Goal: Task Accomplishment & Management: Manage account settings

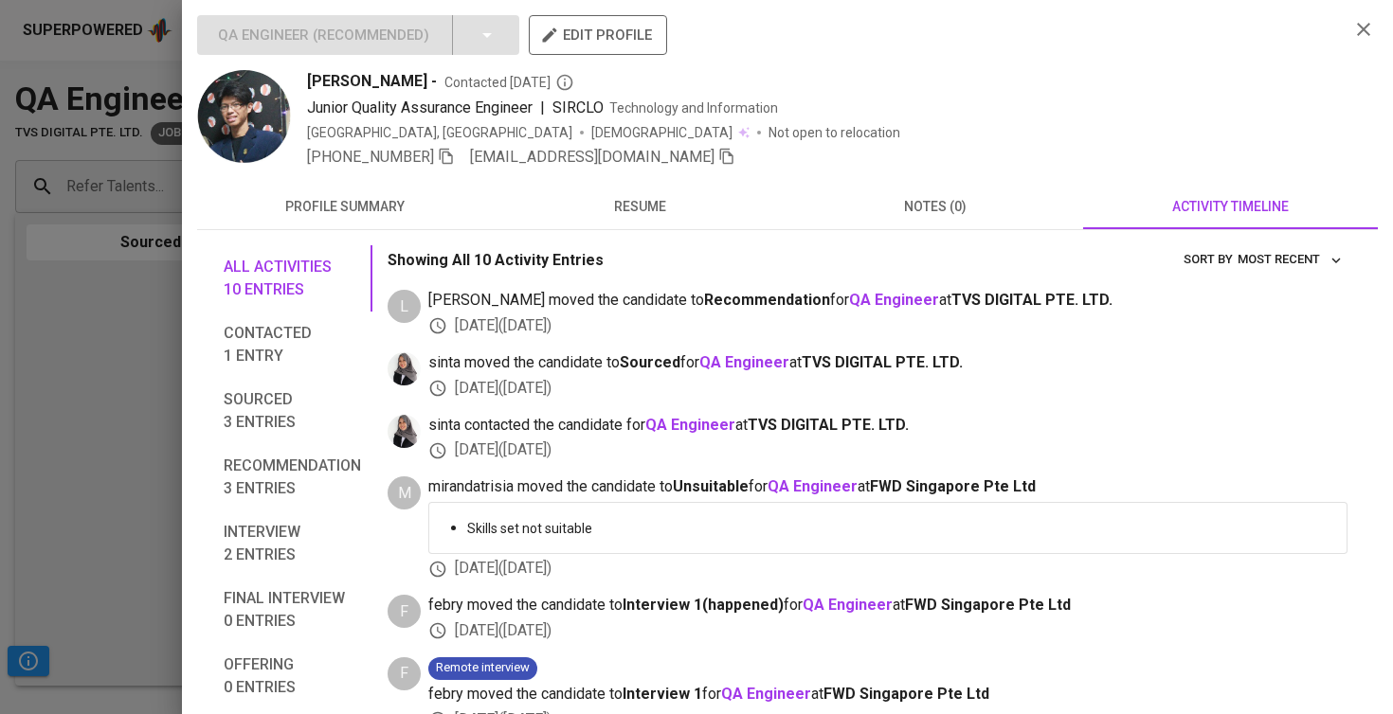
scroll to position [148, 0]
click at [79, 438] on div at bounding box center [696, 357] width 1393 height 714
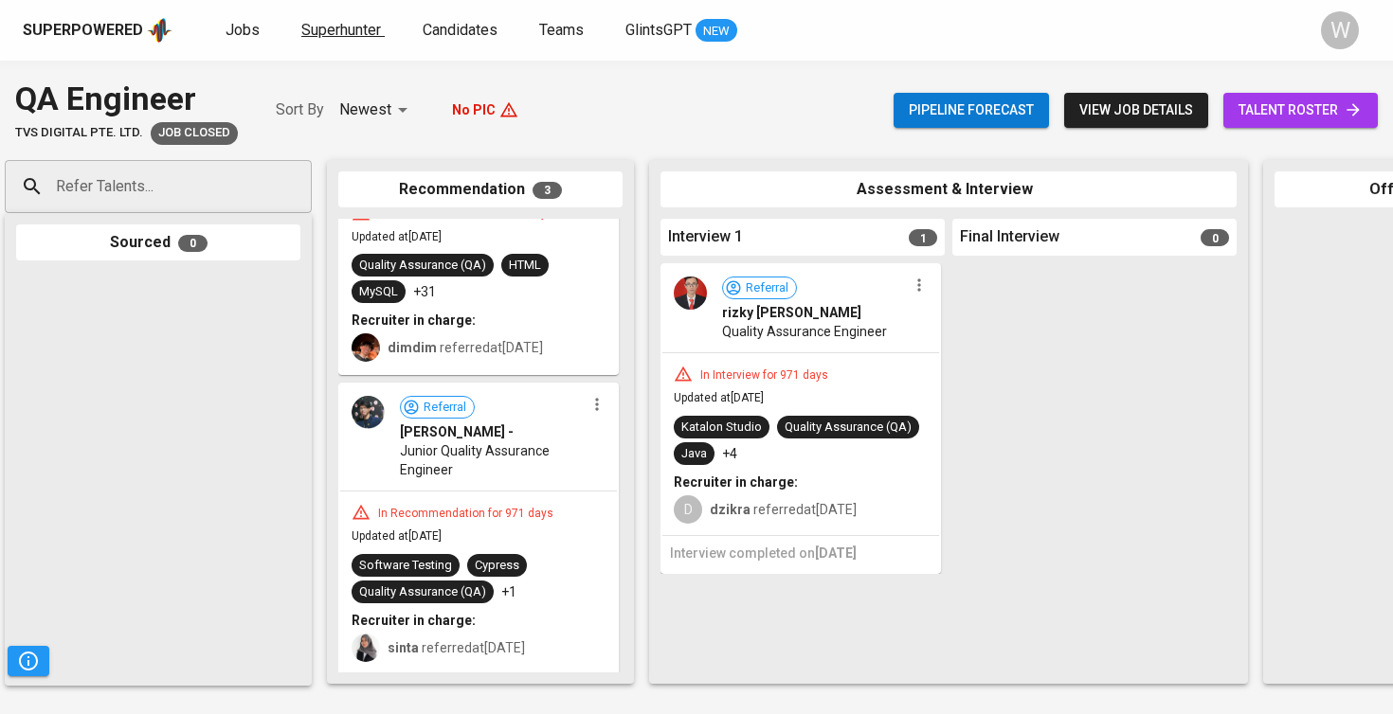
click at [335, 37] on span "Superhunter" at bounding box center [341, 30] width 80 height 18
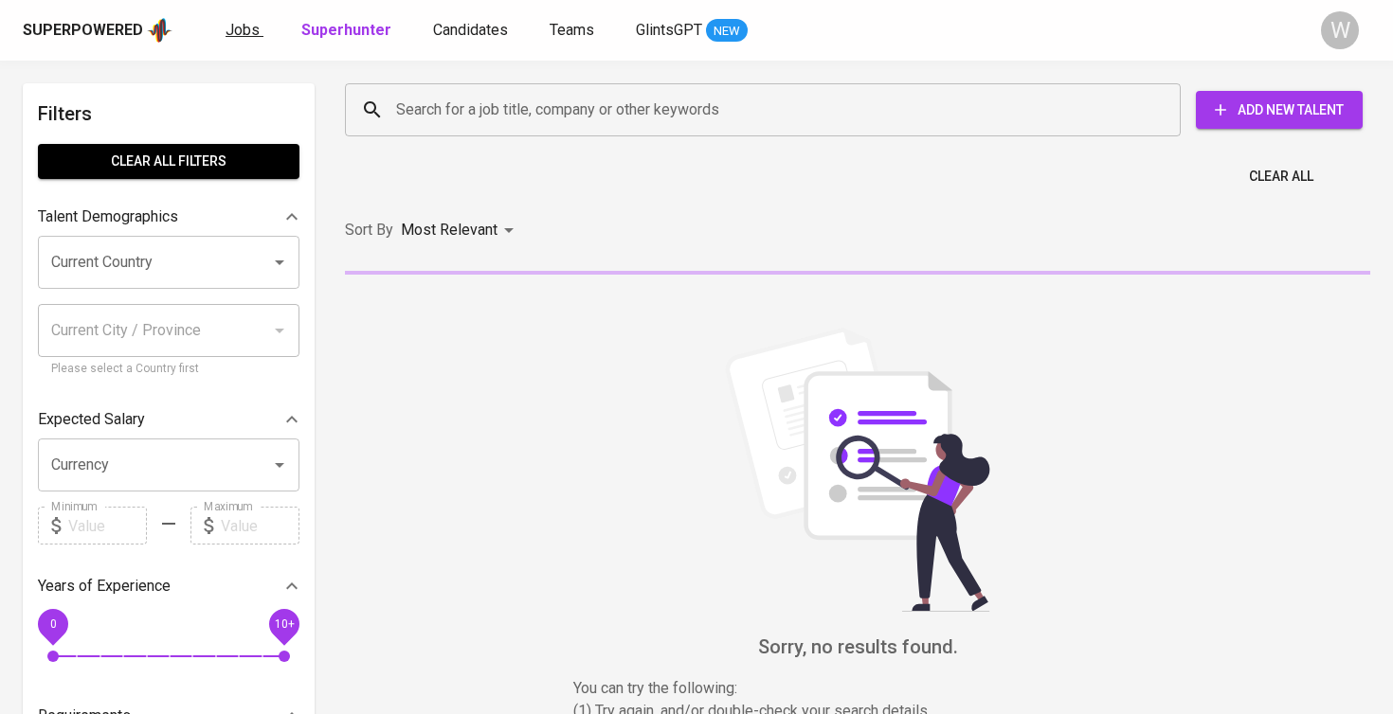
click at [249, 38] on span "Jobs" at bounding box center [242, 30] width 34 height 18
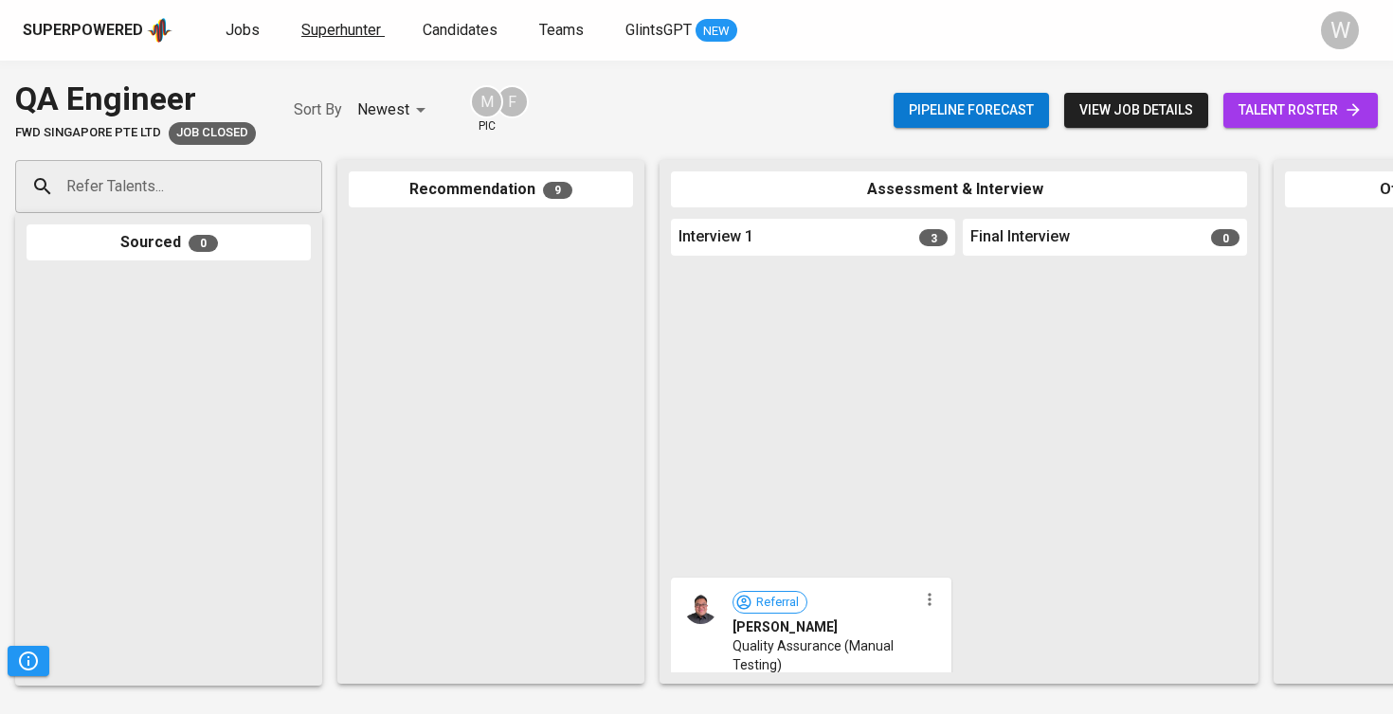
scroll to position [3469, 0]
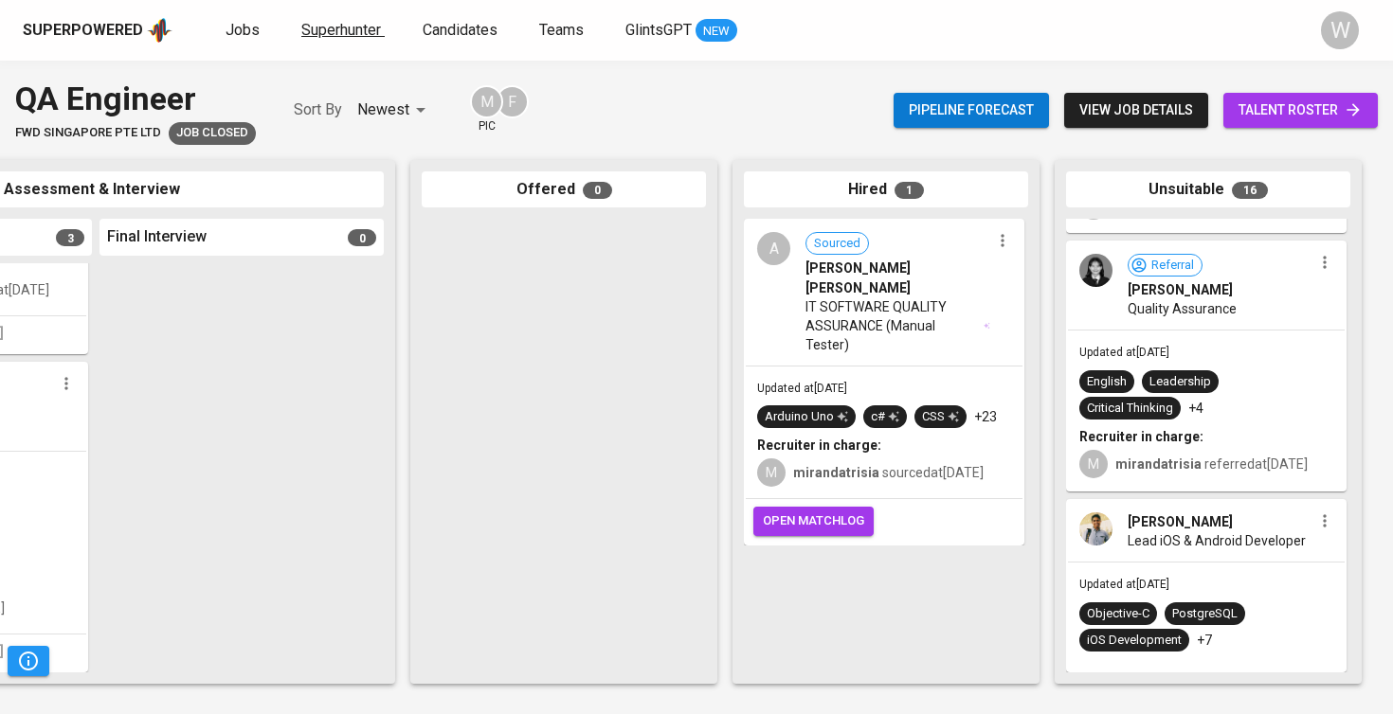
click at [362, 36] on span "Superhunter" at bounding box center [341, 30] width 80 height 18
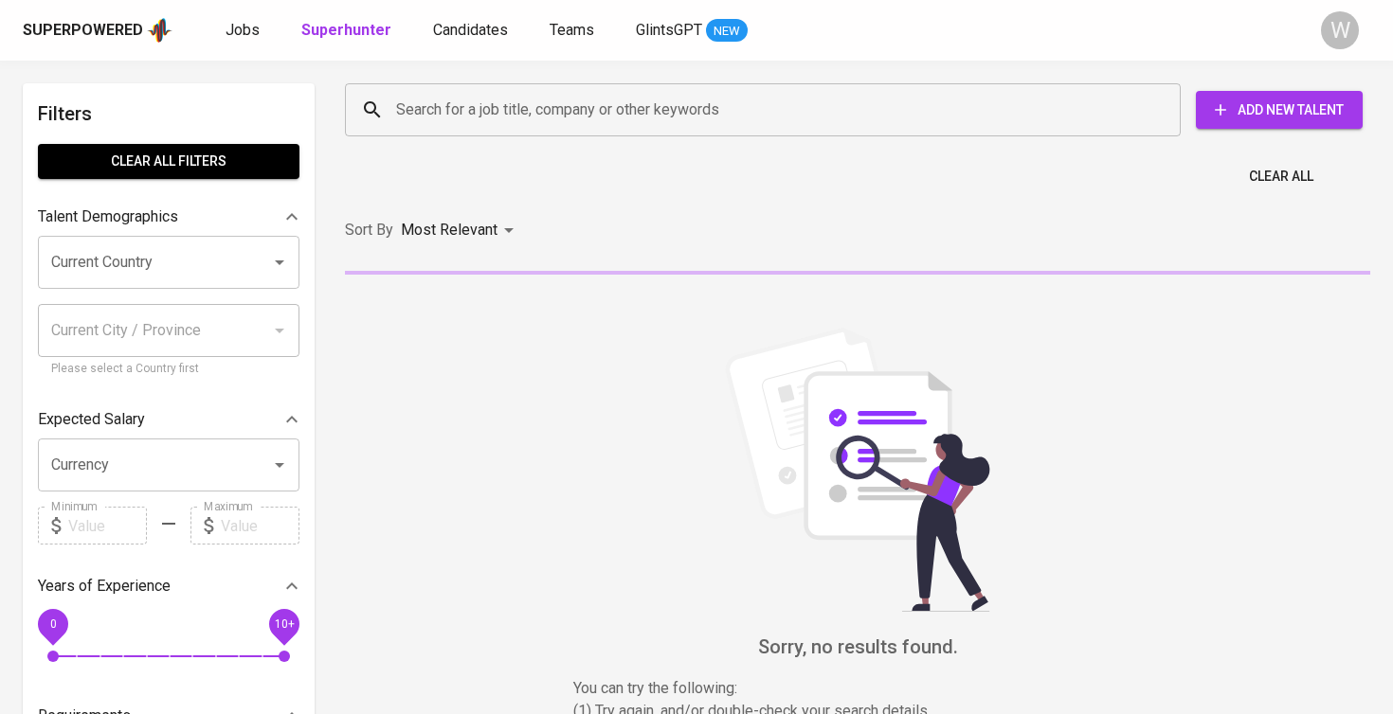
click at [406, 103] on input "Search for a job title, company or other keywords" at bounding box center [767, 110] width 752 height 36
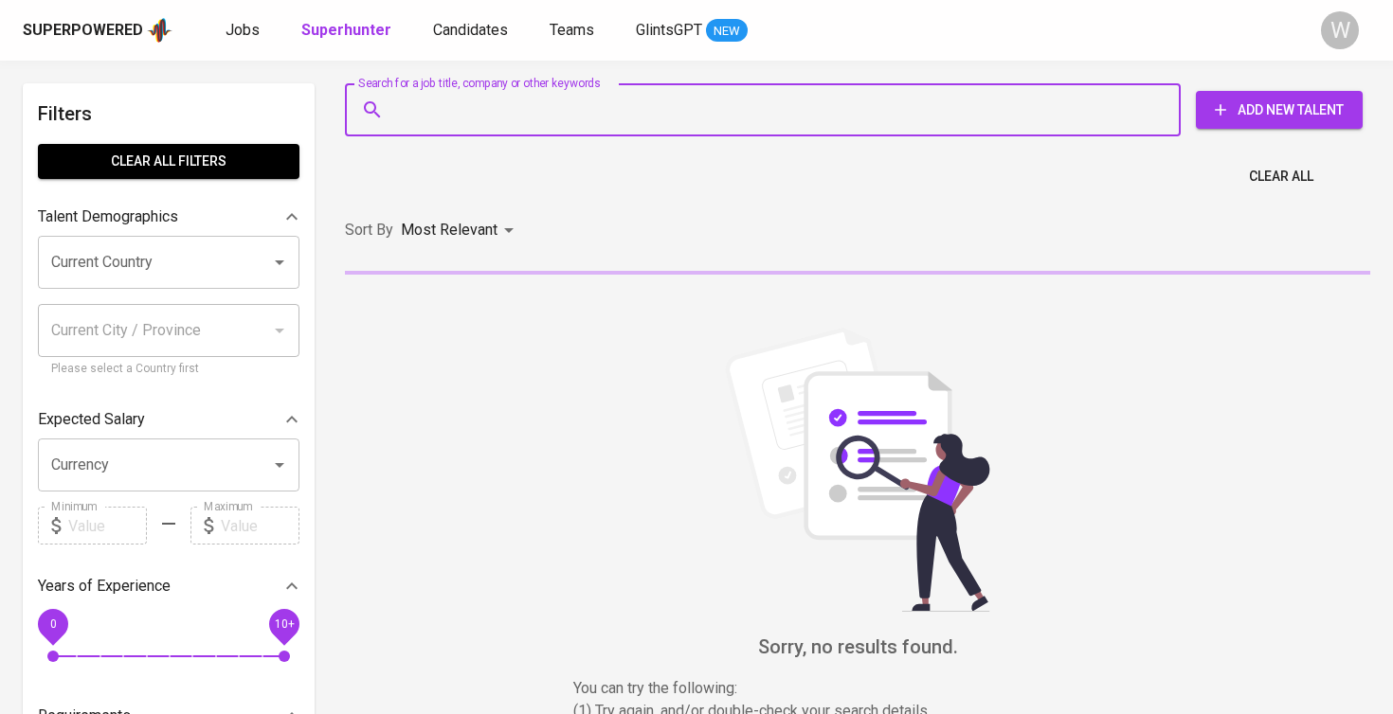
paste input "lindanuraa22@gmail.com"
type input "lindanuraa22@gmail.com"
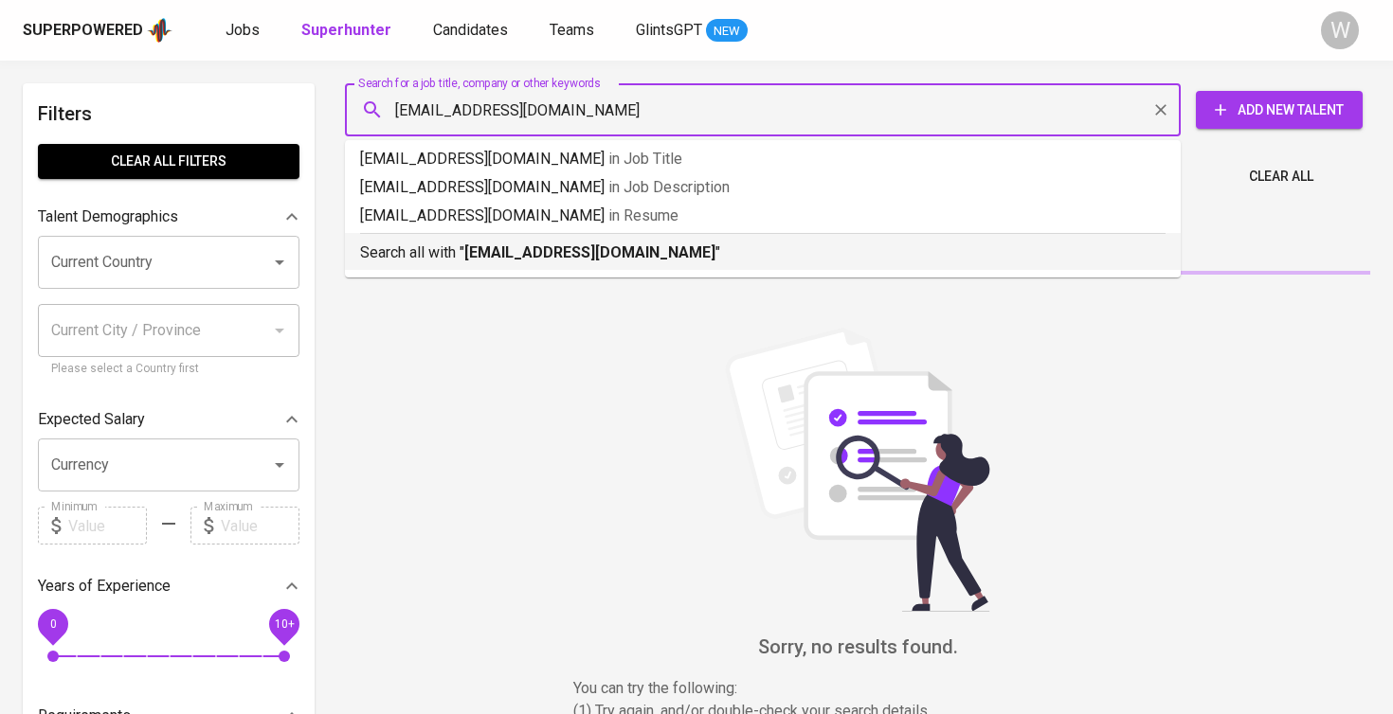
click at [582, 257] on b "lindanuraa22@gmail.com" at bounding box center [589, 252] width 251 height 18
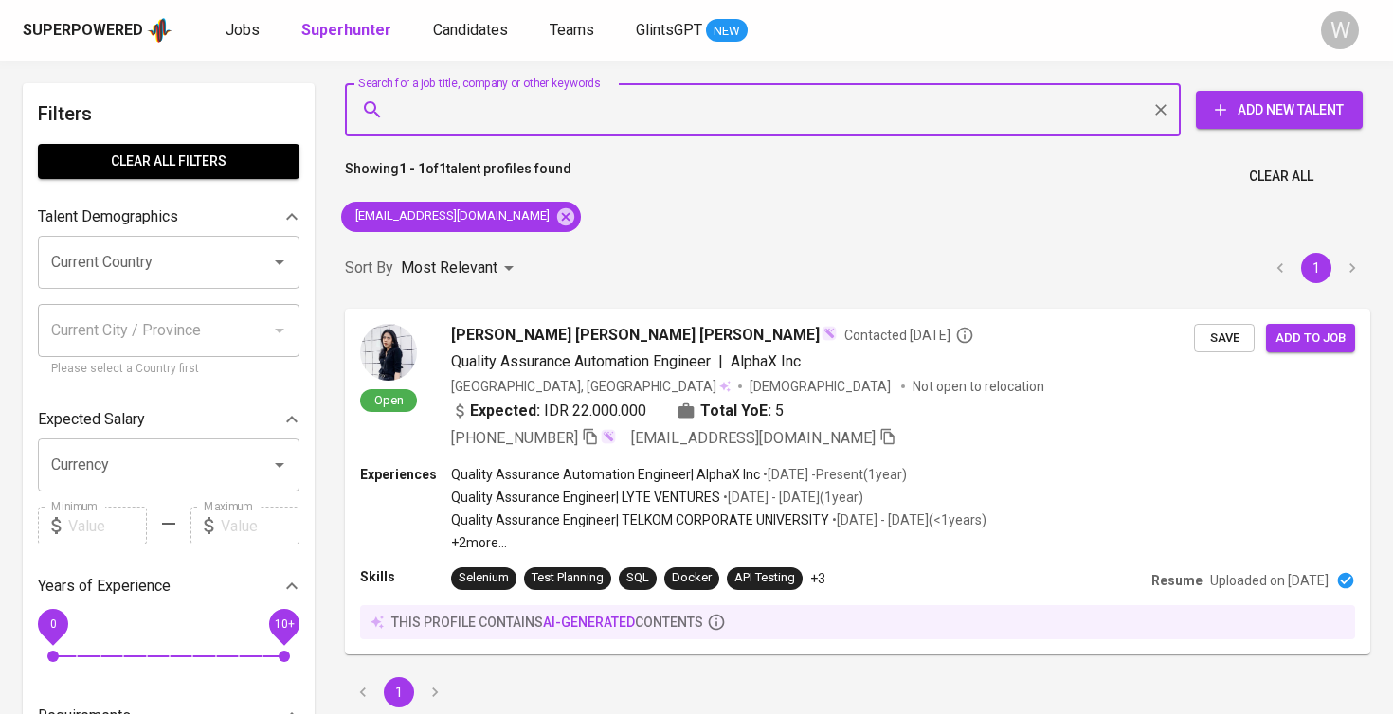
click at [606, 367] on span "Quality Assurance Automation Engineer" at bounding box center [581, 361] width 260 height 18
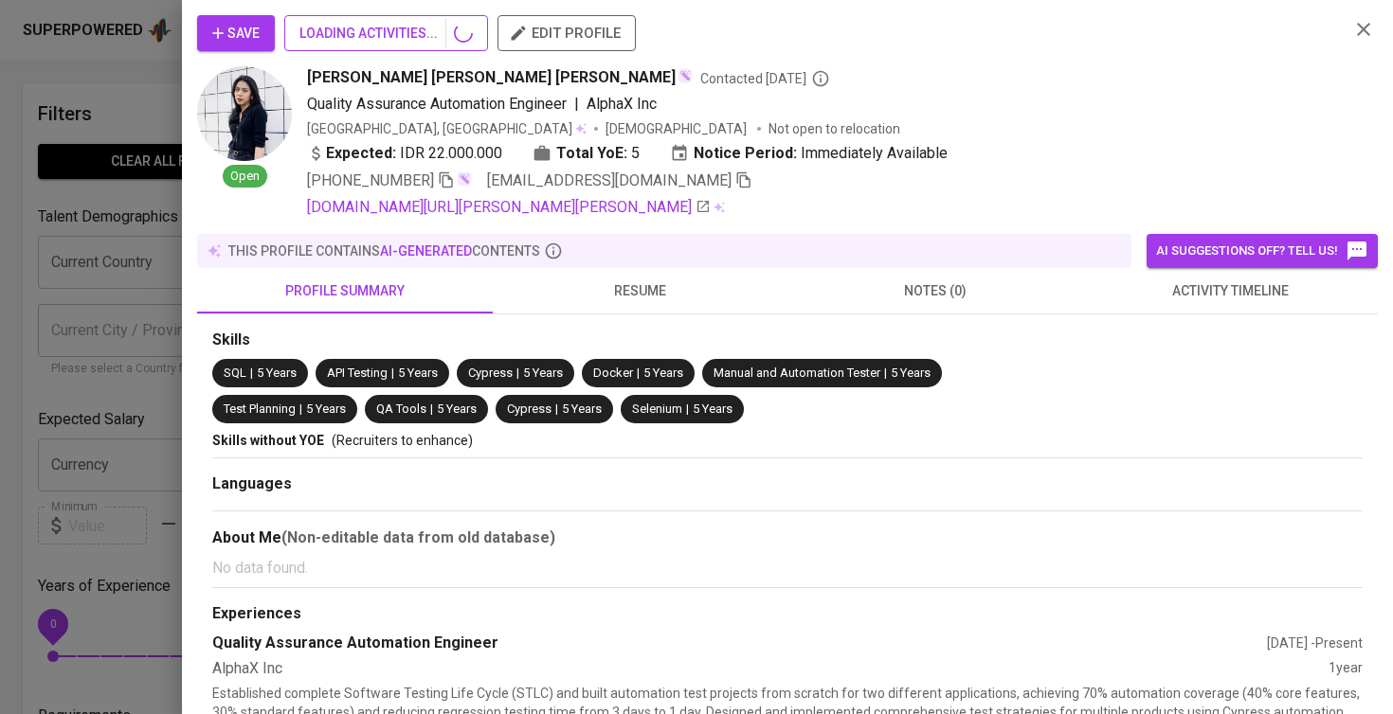
click at [389, 15] on button "LOADING ACTIVITIES..." at bounding box center [386, 33] width 204 height 36
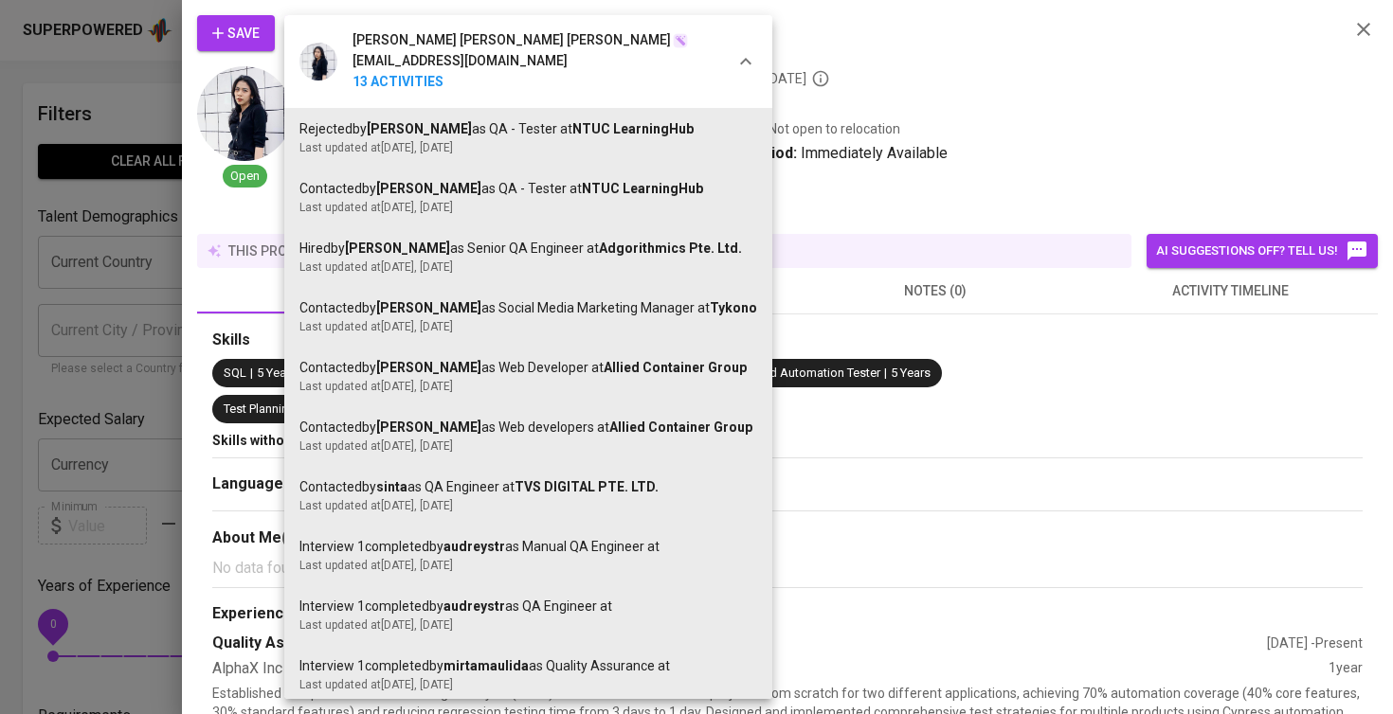
click at [1146, 312] on div at bounding box center [696, 357] width 1393 height 714
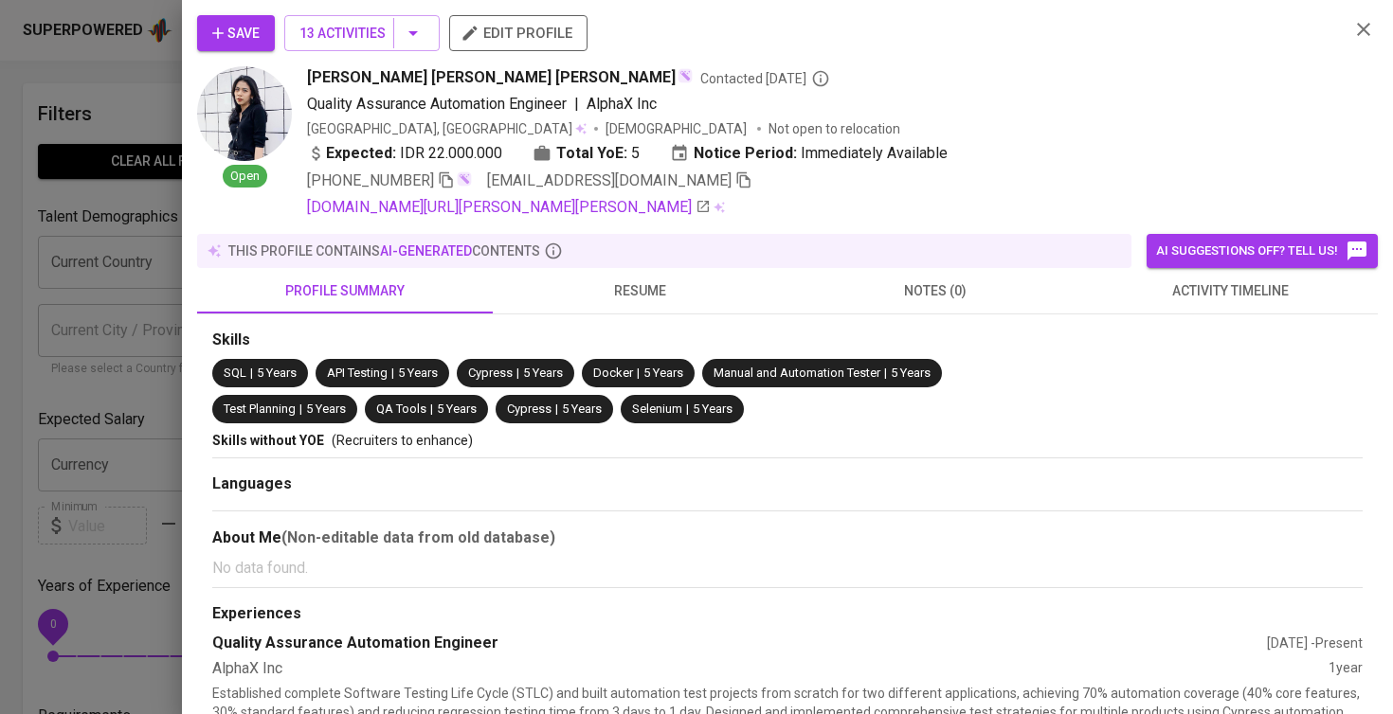
click at [1146, 312] on button "activity timeline" at bounding box center [1231, 290] width 296 height 45
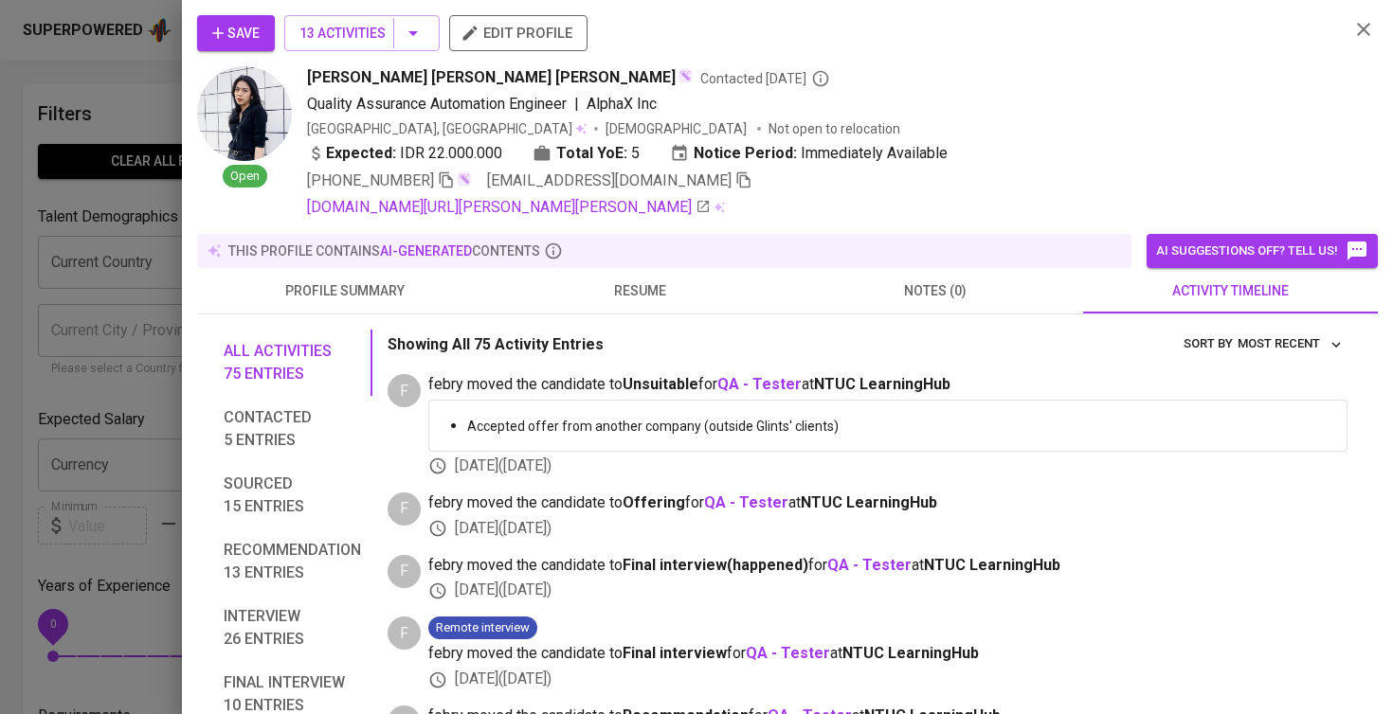
click at [243, 33] on span "Save" at bounding box center [235, 34] width 47 height 24
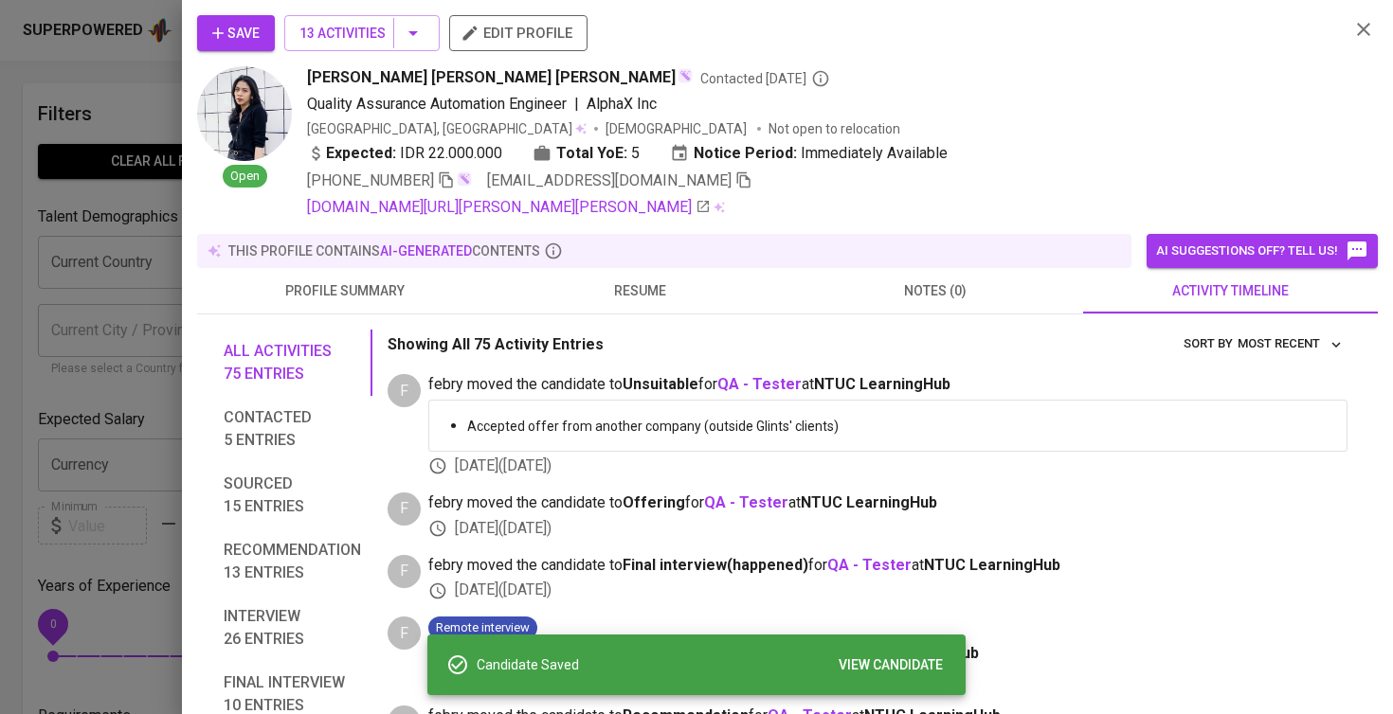
click at [102, 228] on div at bounding box center [696, 357] width 1393 height 714
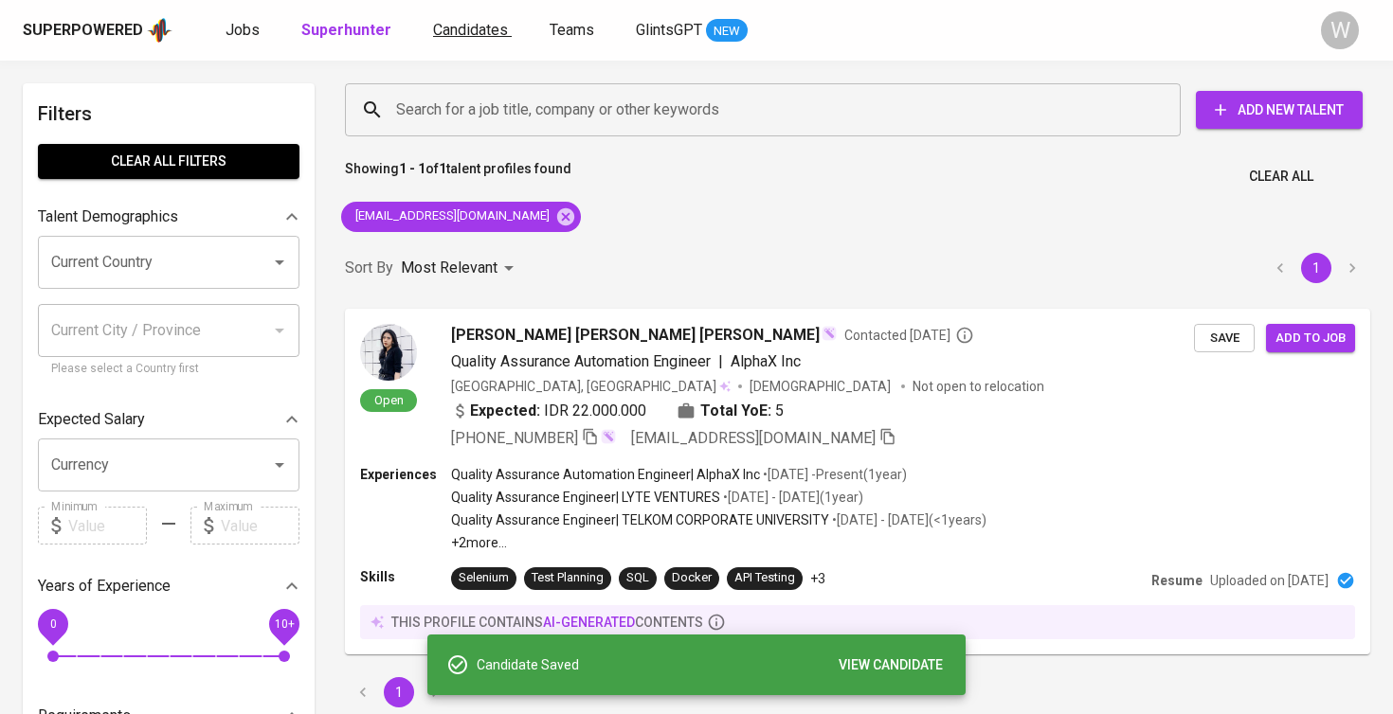
click at [451, 39] on link "Candidates" at bounding box center [472, 31] width 79 height 24
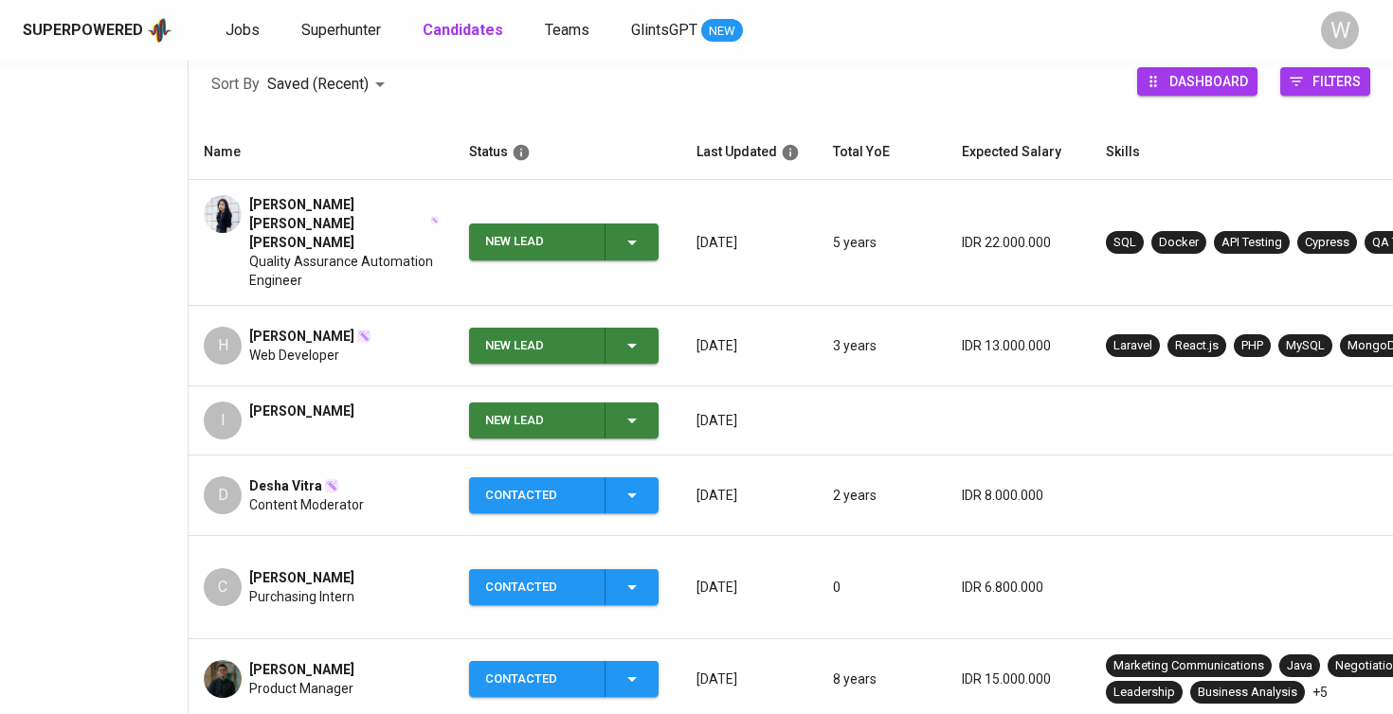
scroll to position [297, 0]
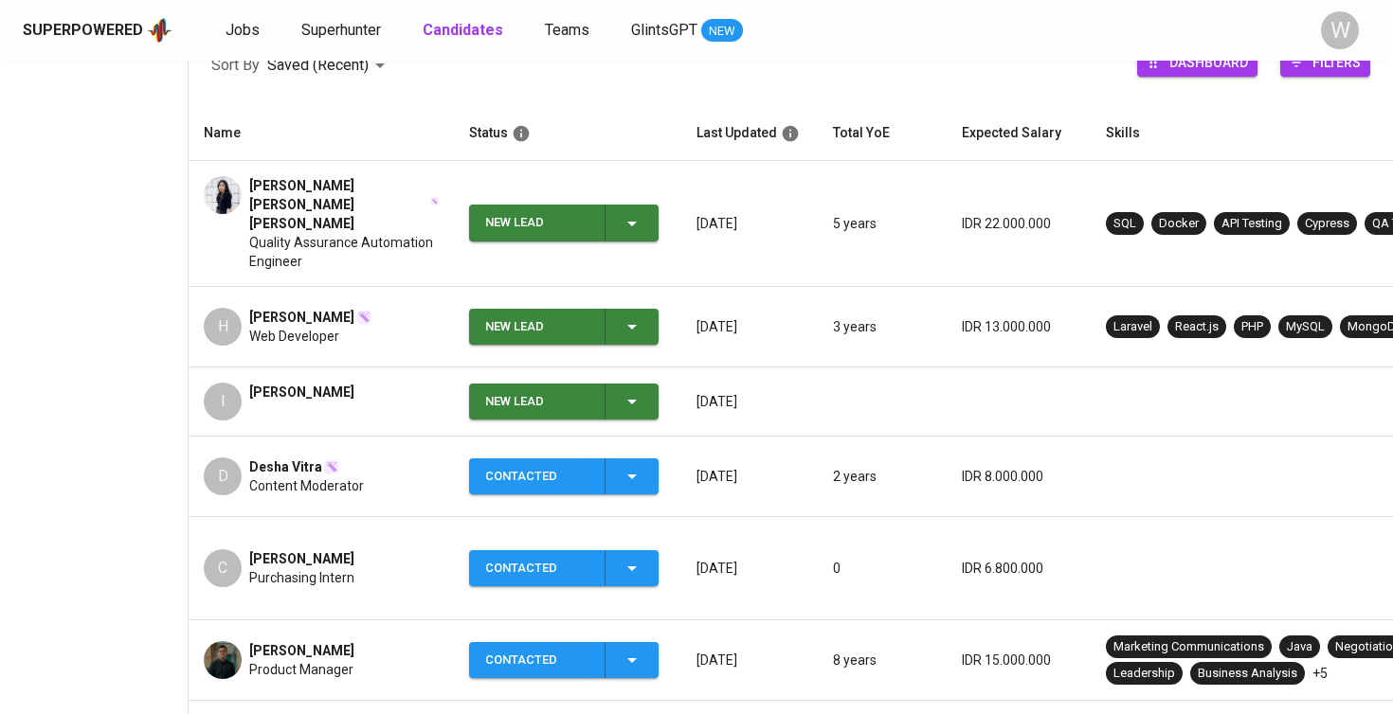
click at [640, 390] on icon "button" at bounding box center [632, 401] width 23 height 23
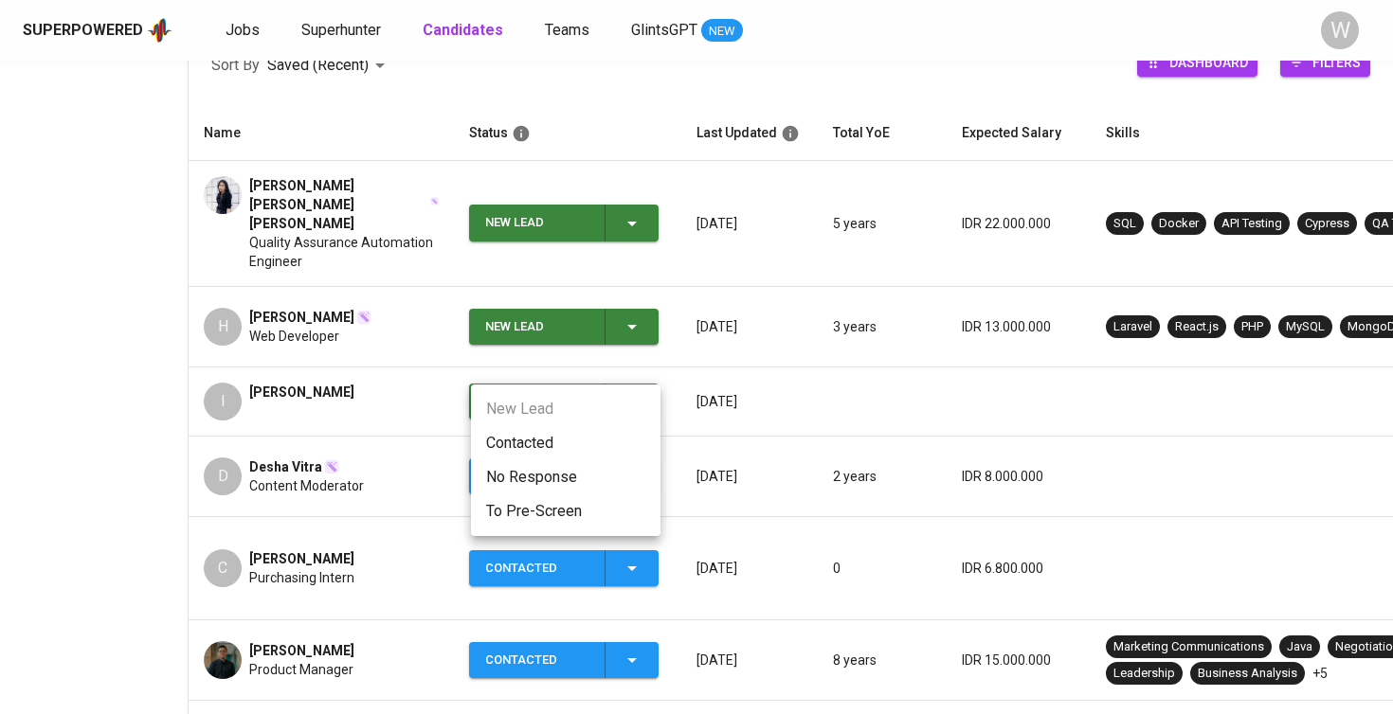
click at [550, 436] on li "Contacted" at bounding box center [565, 443] width 189 height 34
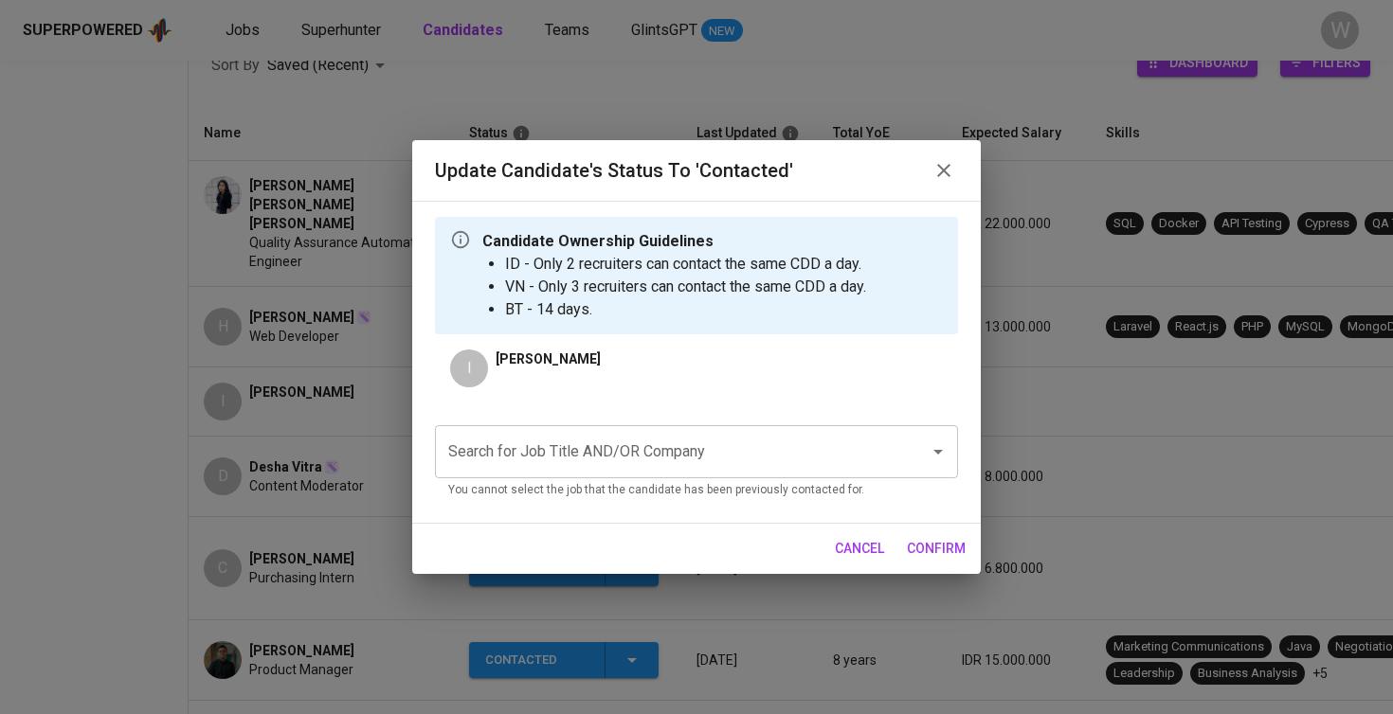
click at [586, 433] on div "Search for Job Title AND/OR Company" at bounding box center [696, 451] width 523 height 53
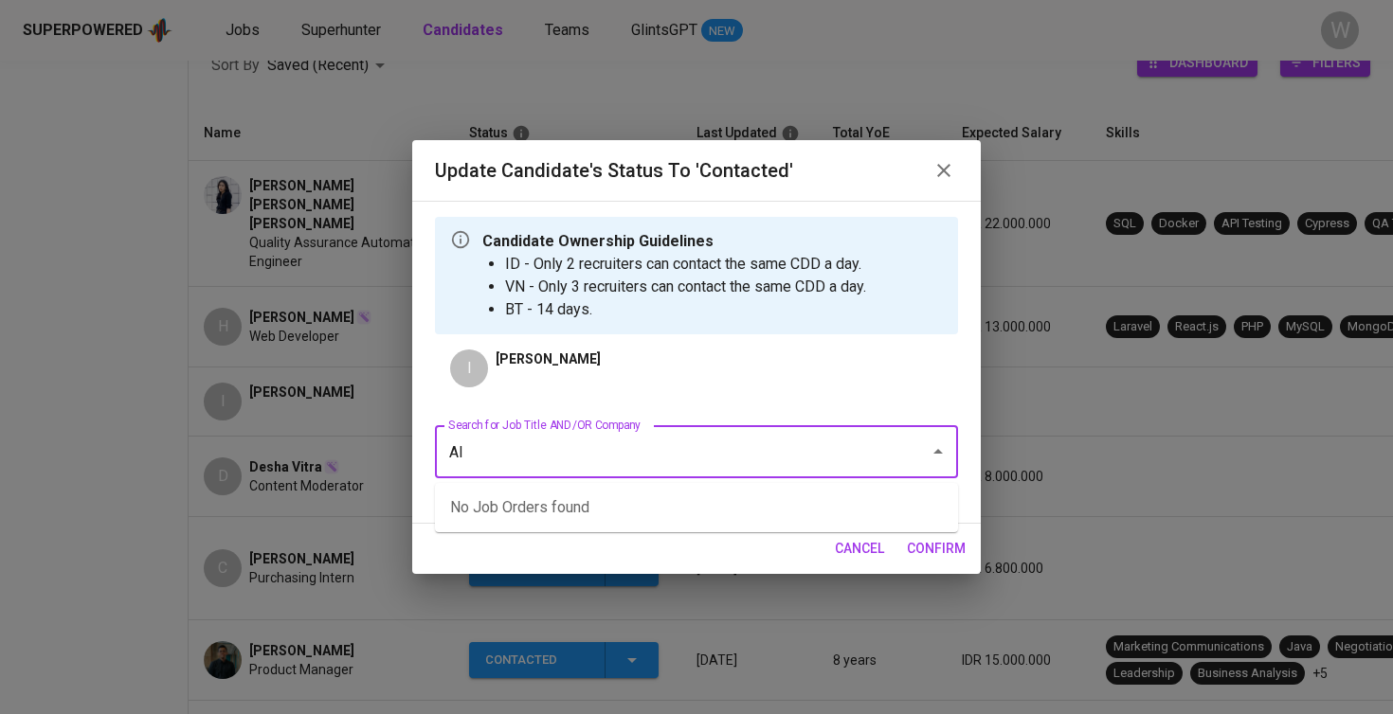
type input "A"
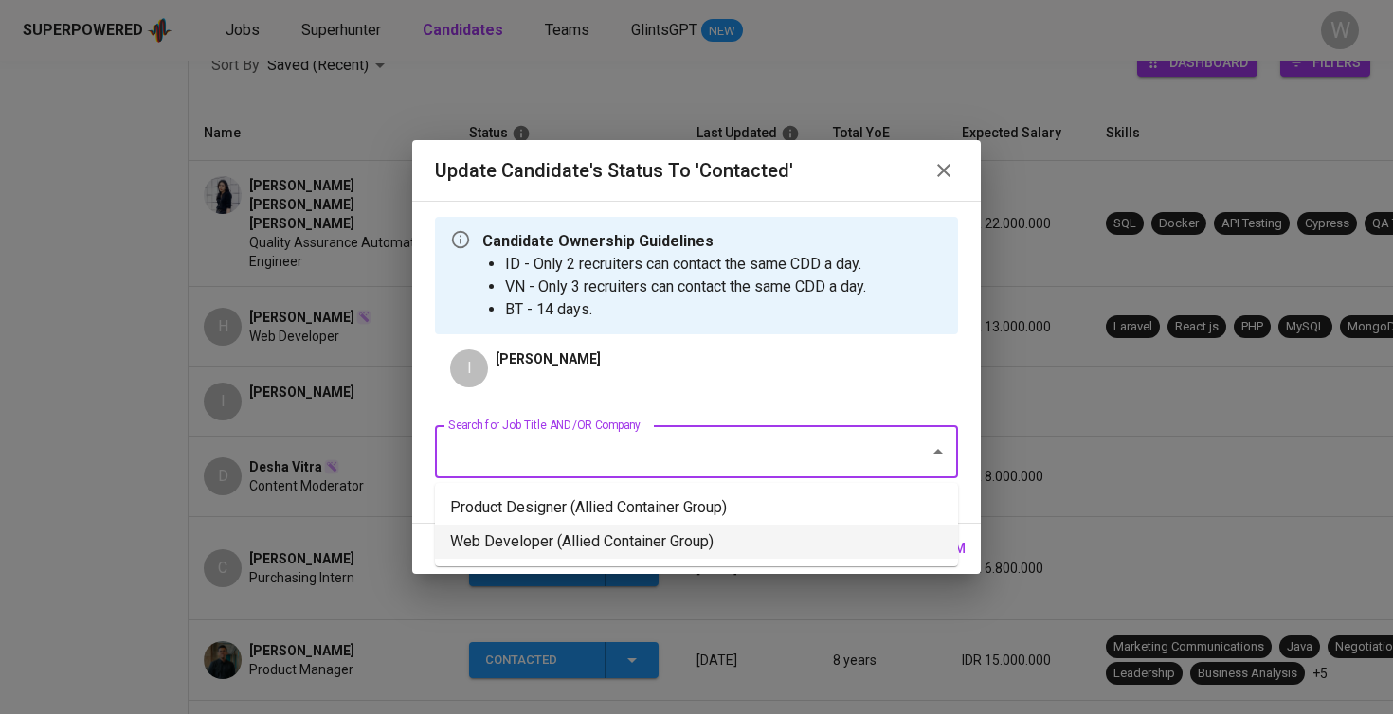
click at [590, 544] on li "Web Developer (Allied Container Group)" at bounding box center [696, 542] width 523 height 34
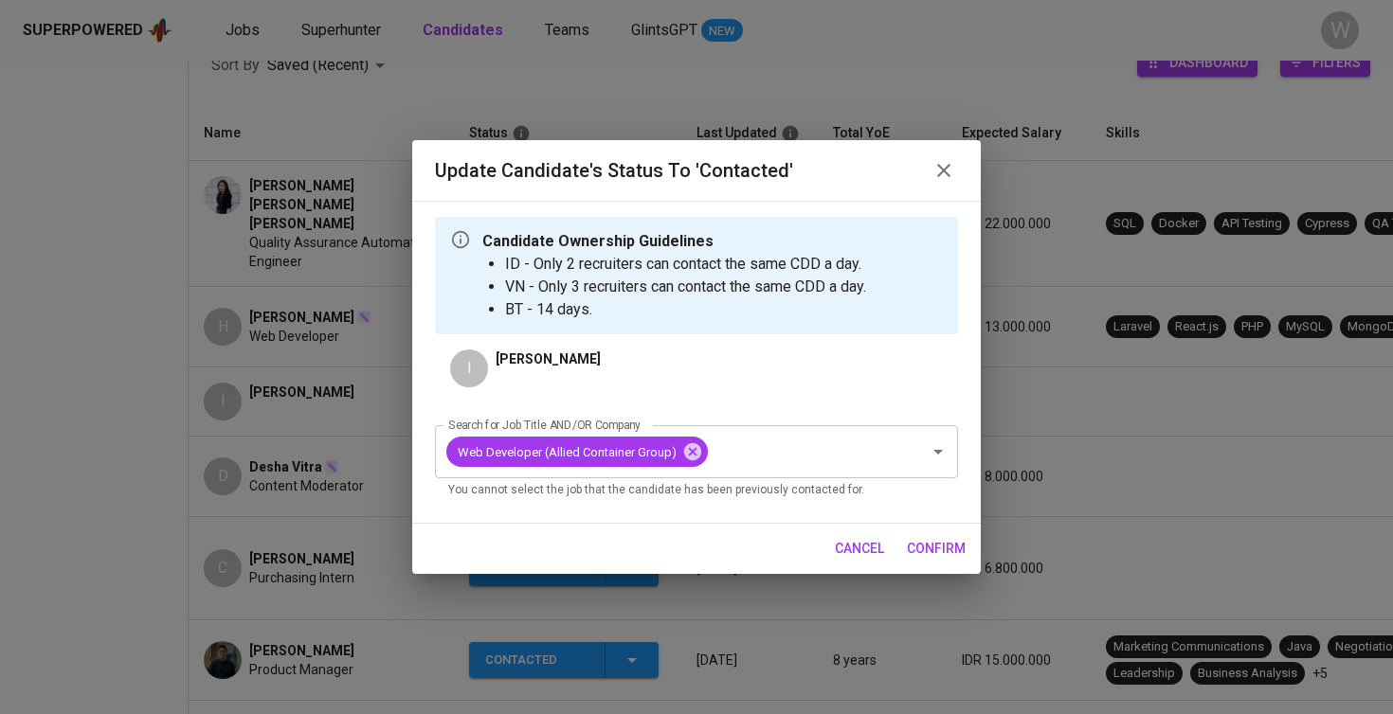
click at [911, 550] on span "confirm" at bounding box center [936, 549] width 59 height 24
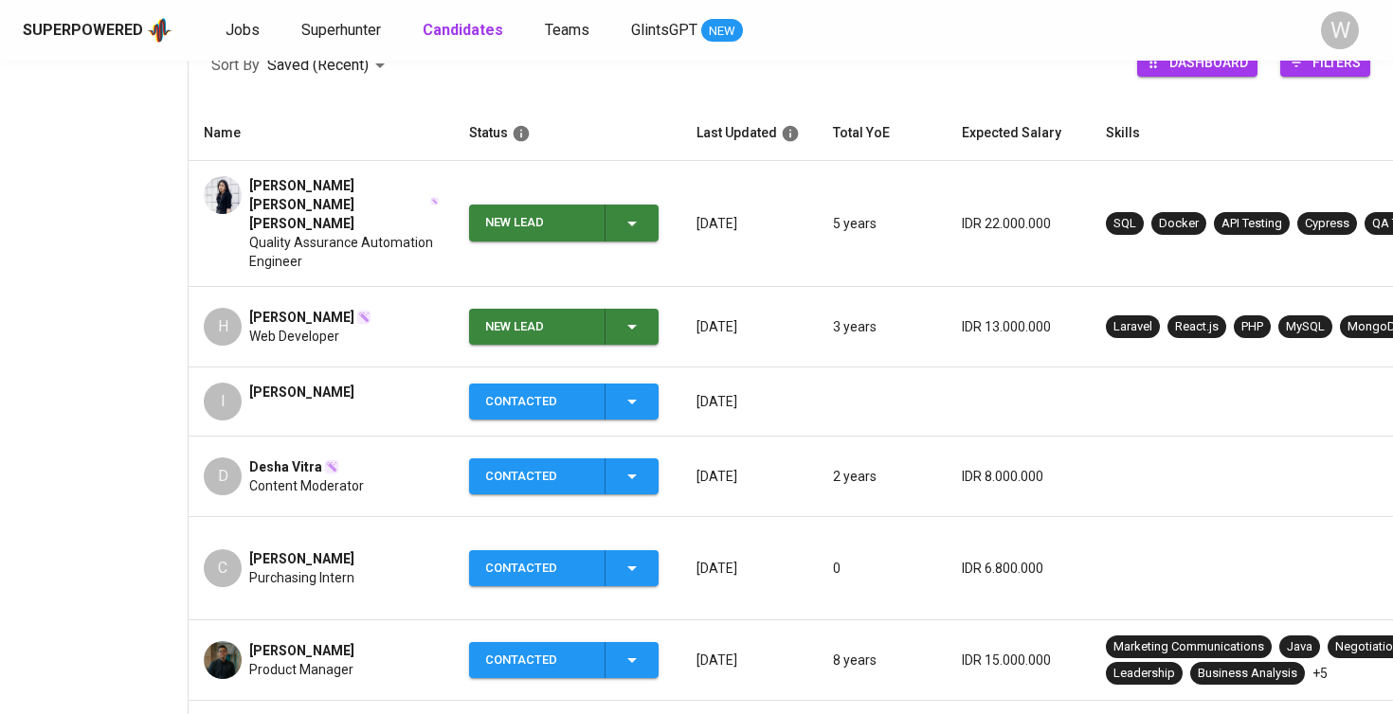
click at [641, 205] on div "New Lead" at bounding box center [564, 223] width 158 height 37
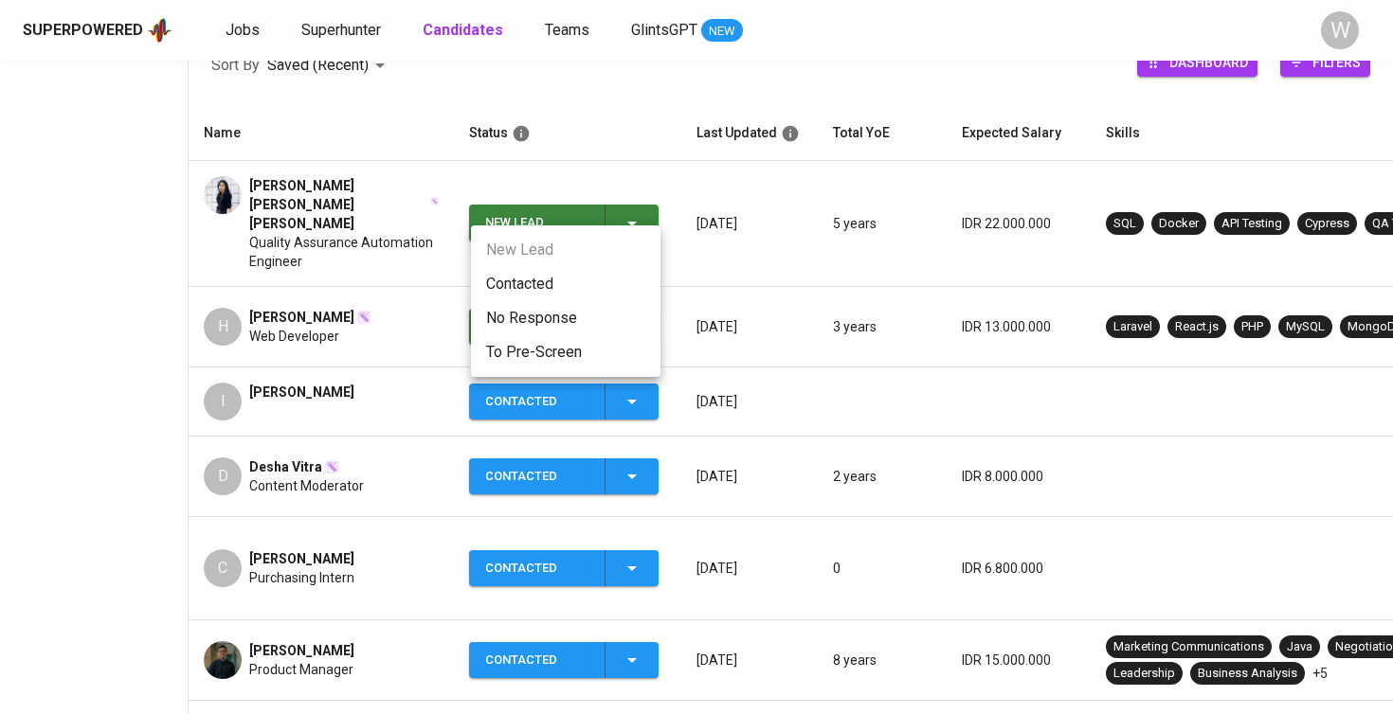
click at [574, 286] on li "Contacted" at bounding box center [565, 284] width 189 height 34
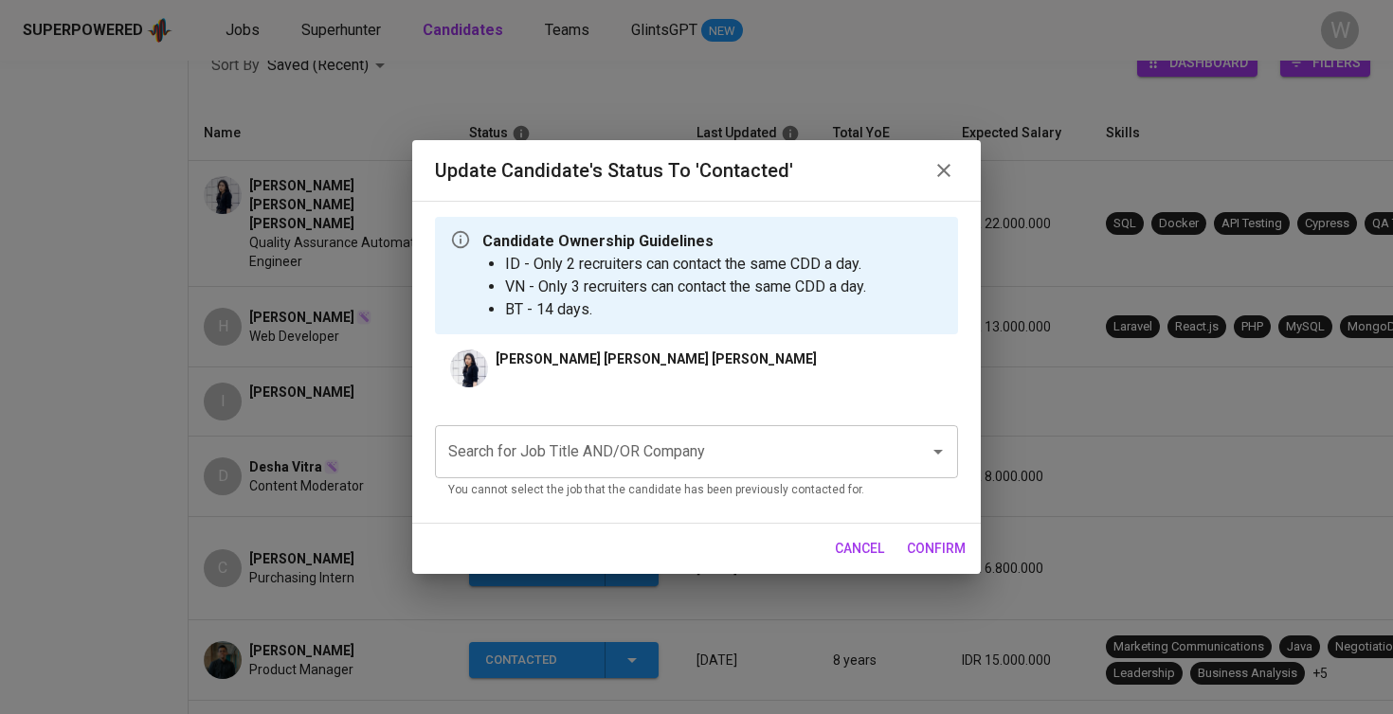
click at [725, 465] on input "Search for Job Title AND/OR Company" at bounding box center [669, 452] width 453 height 36
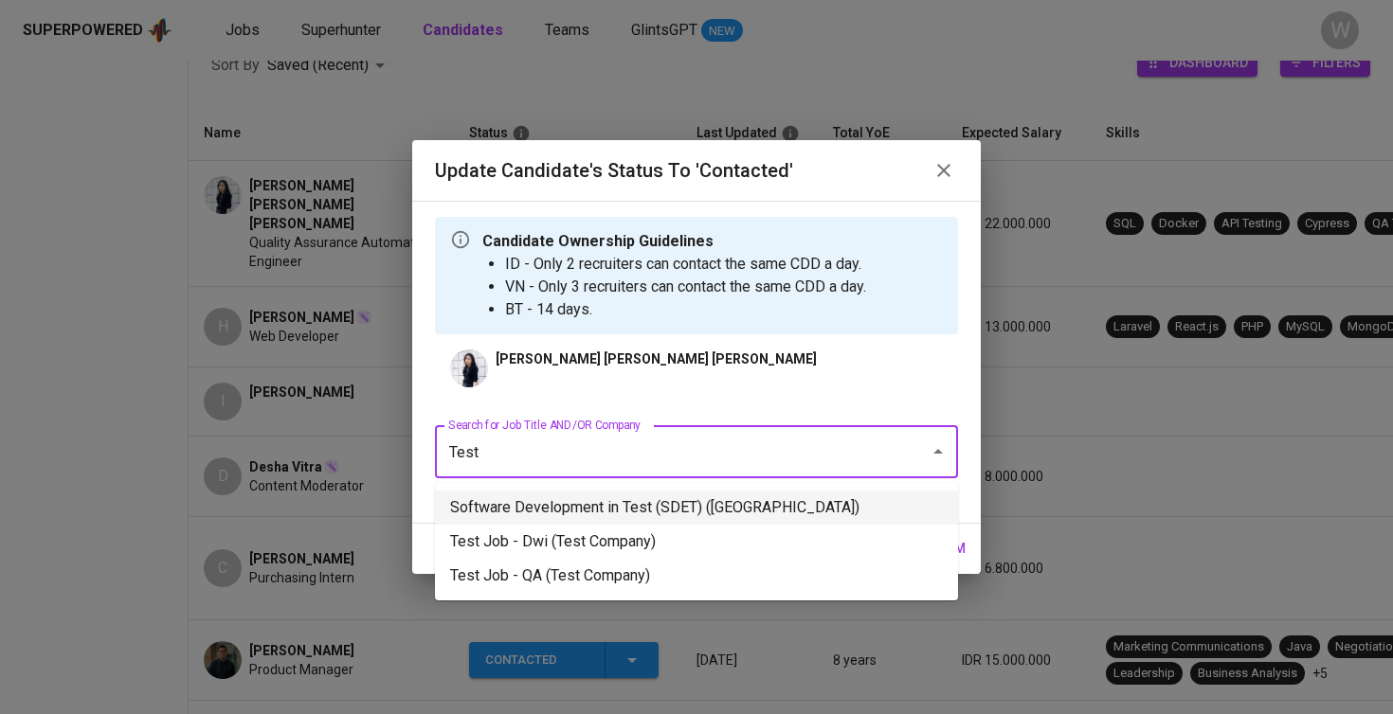
click at [672, 516] on li "Software Development in Test (SDET) (National University of Singapore)" at bounding box center [696, 508] width 523 height 34
type input "Test"
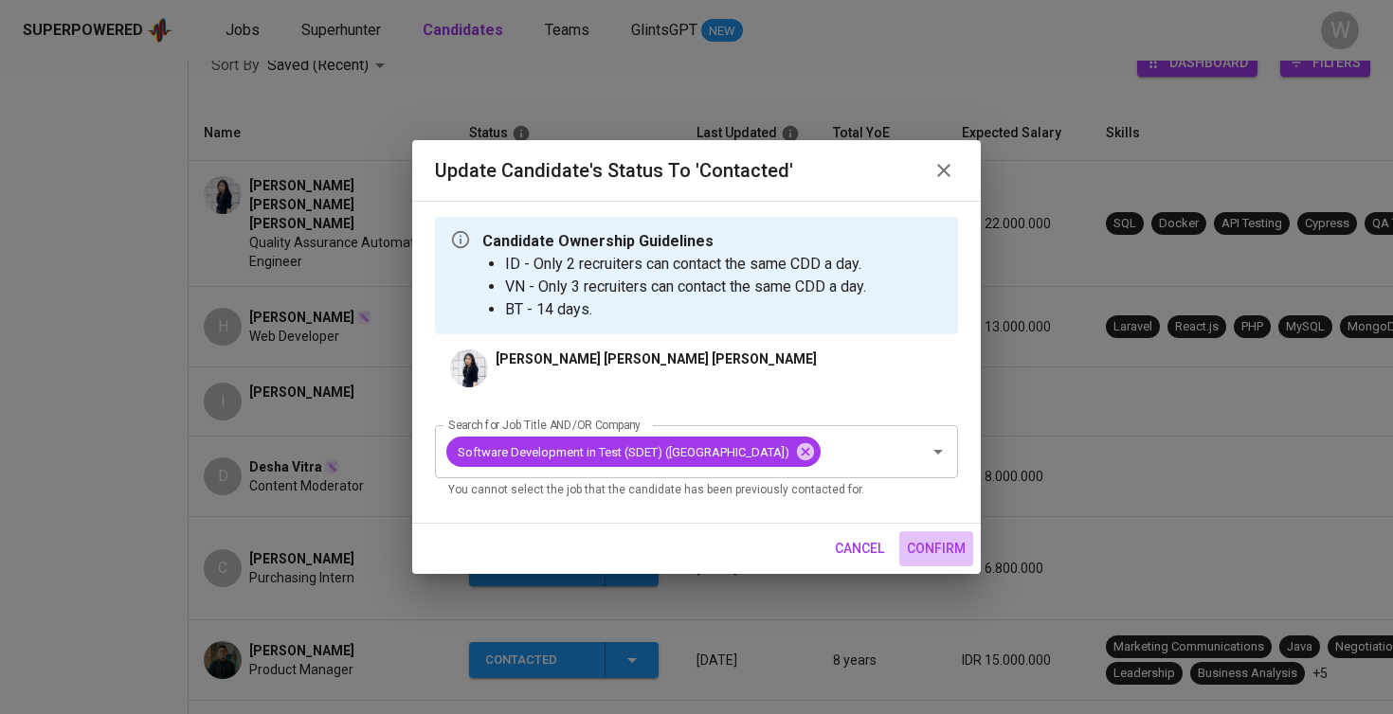
click at [941, 561] on span "confirm" at bounding box center [936, 549] width 59 height 24
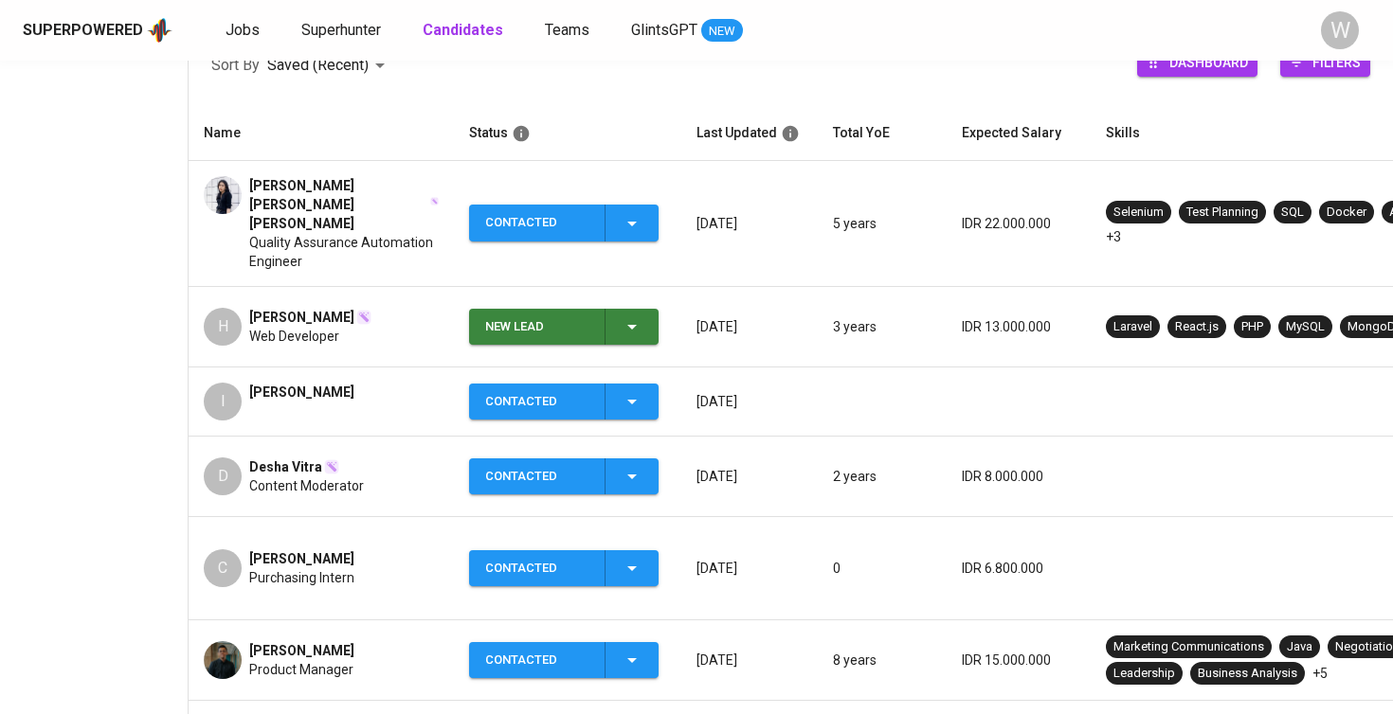
click at [400, 234] on td "Linda Nur Anisa Amalia Quality Assurance Automation Engineer" at bounding box center [321, 224] width 265 height 126
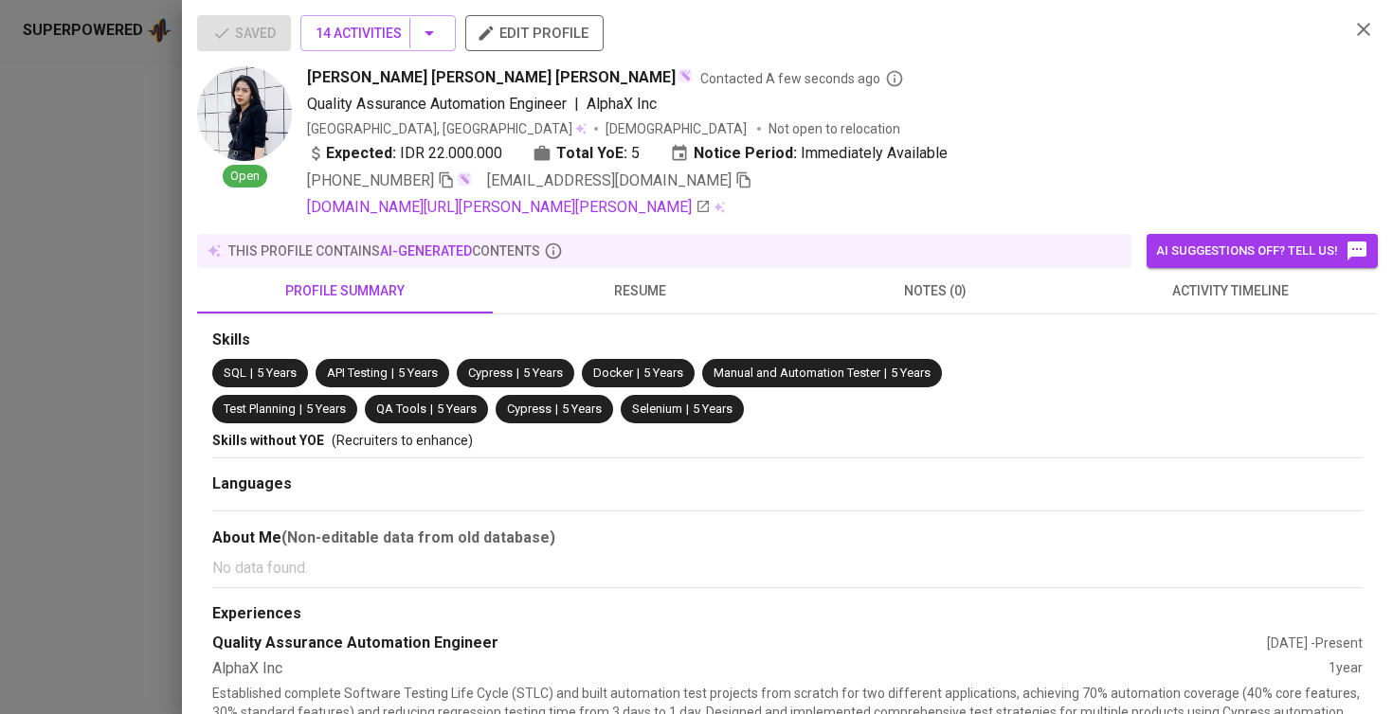
click at [611, 297] on span "resume" at bounding box center [640, 291] width 273 height 24
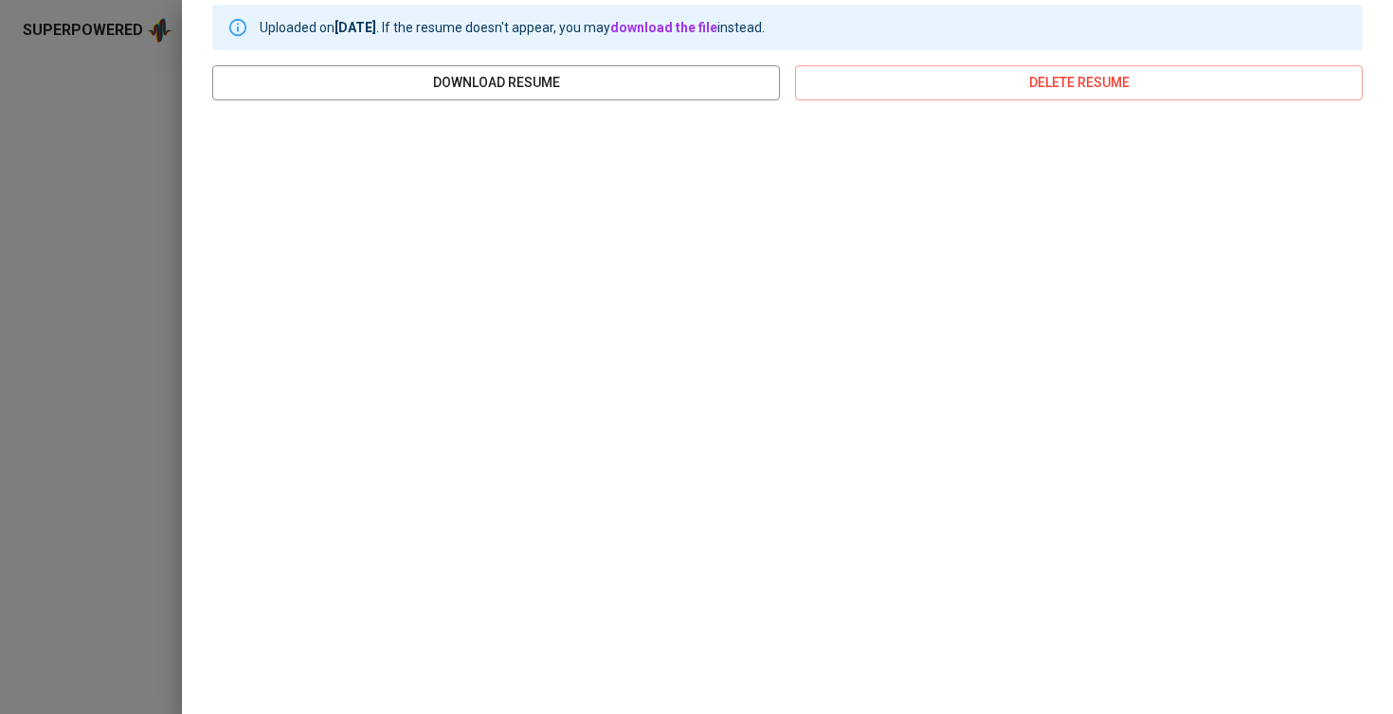
scroll to position [324, 0]
click at [142, 328] on div at bounding box center [696, 357] width 1393 height 714
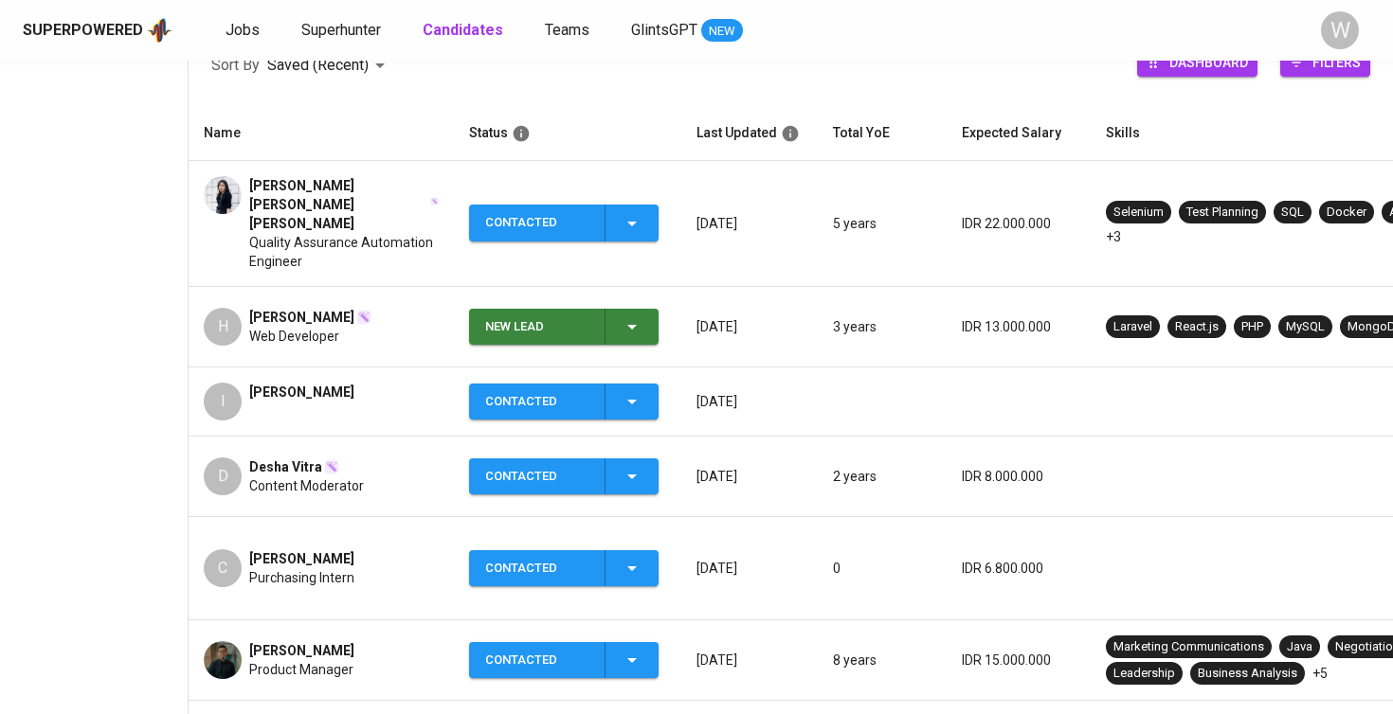
click at [399, 233] on span "Quality Assurance Automation Engineer" at bounding box center [343, 252] width 189 height 38
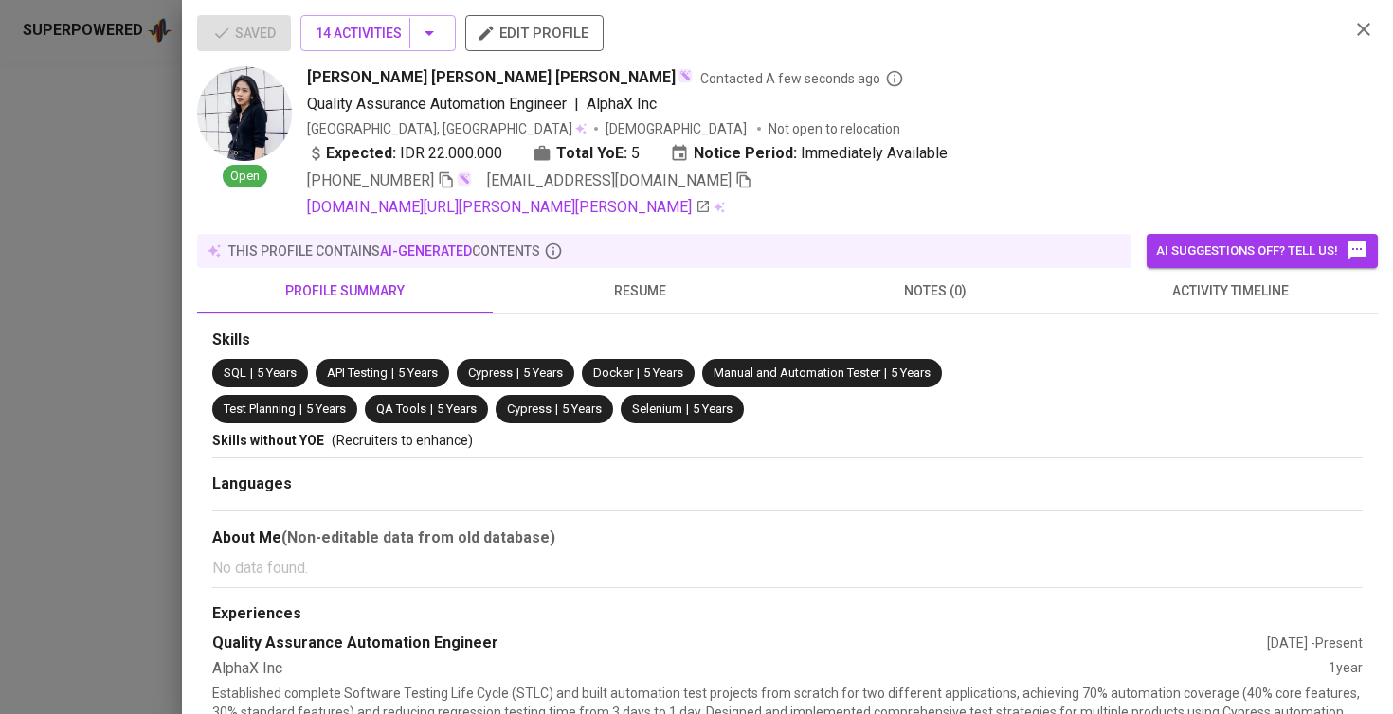
click at [1146, 284] on span "activity timeline" at bounding box center [1230, 291] width 273 height 24
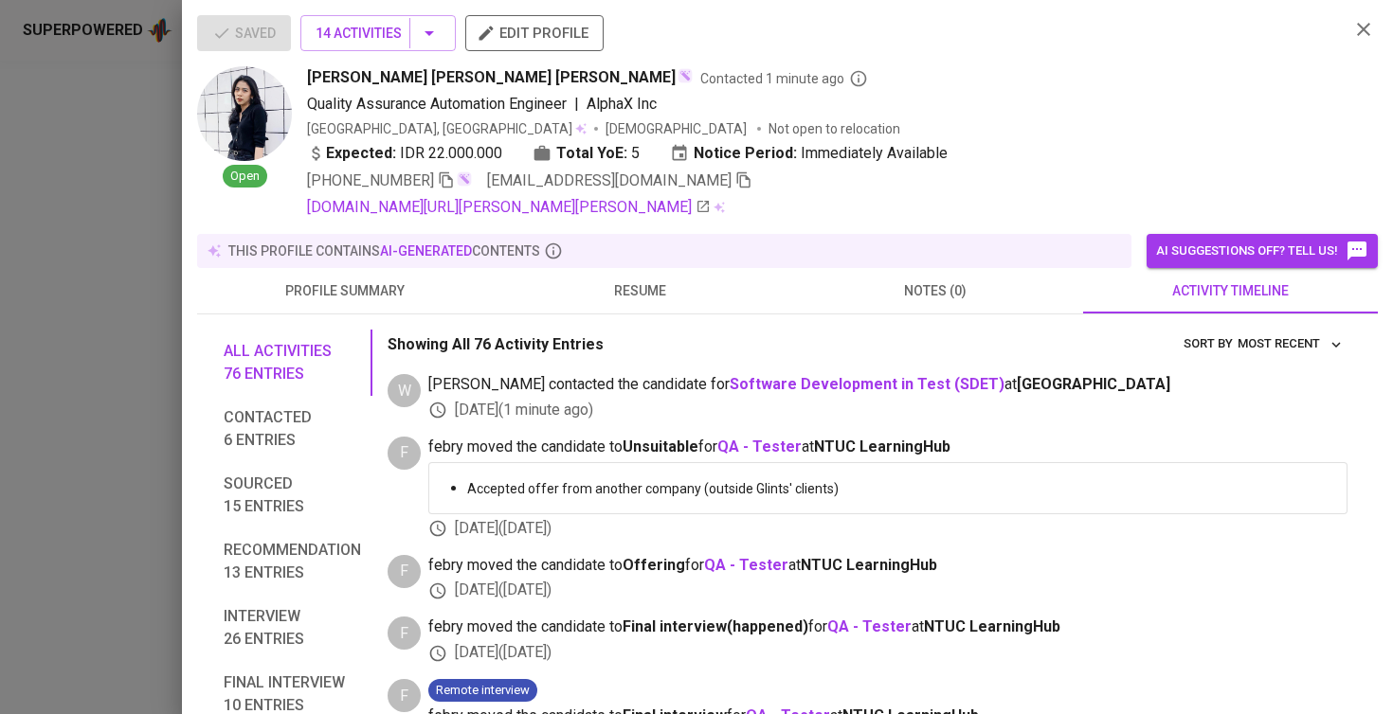
scroll to position [0, 0]
click at [657, 282] on span "resume" at bounding box center [640, 291] width 273 height 24
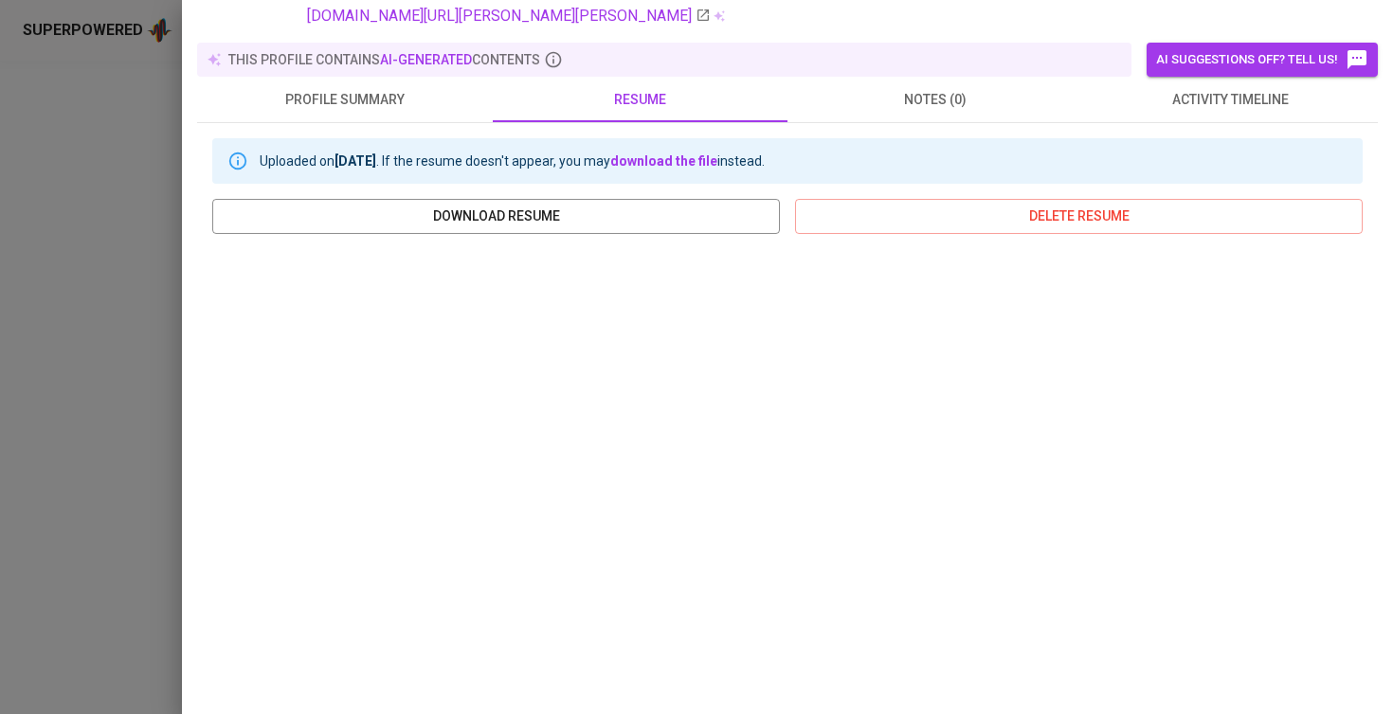
scroll to position [175, 0]
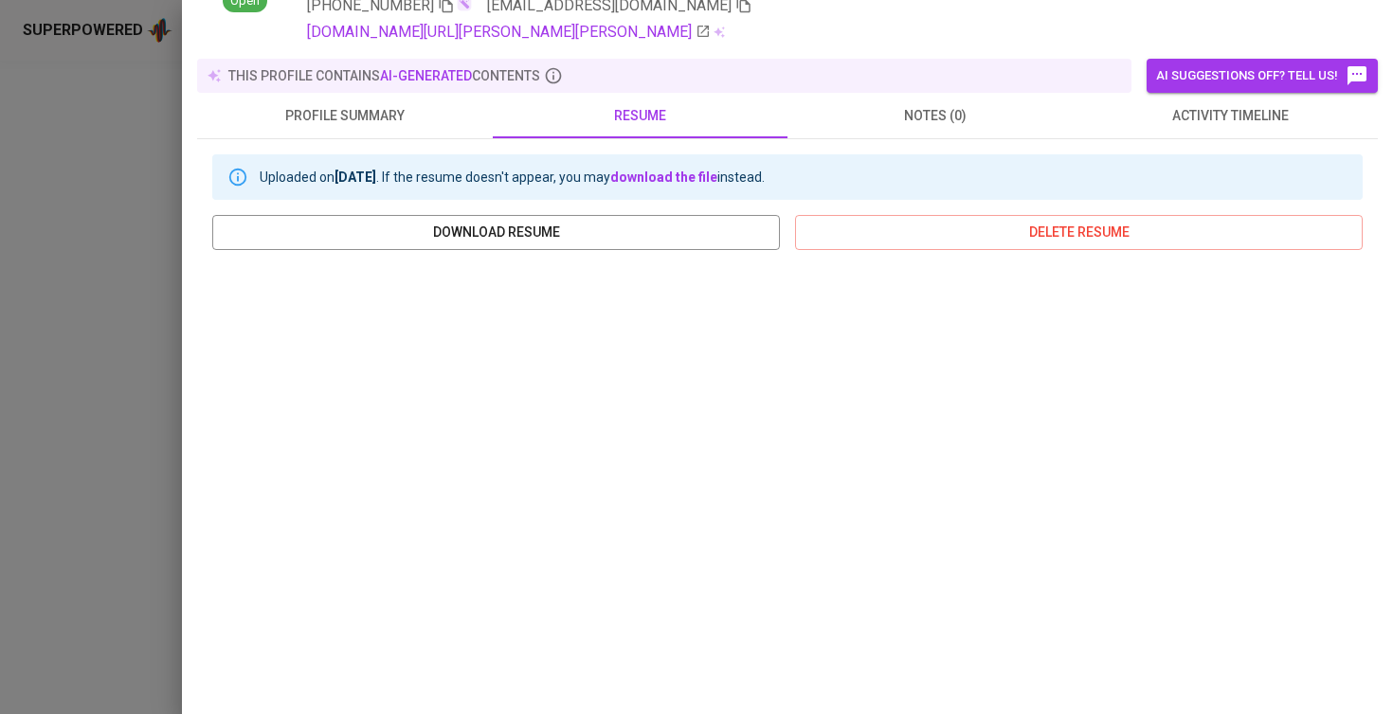
click at [177, 351] on div at bounding box center [696, 357] width 1393 height 714
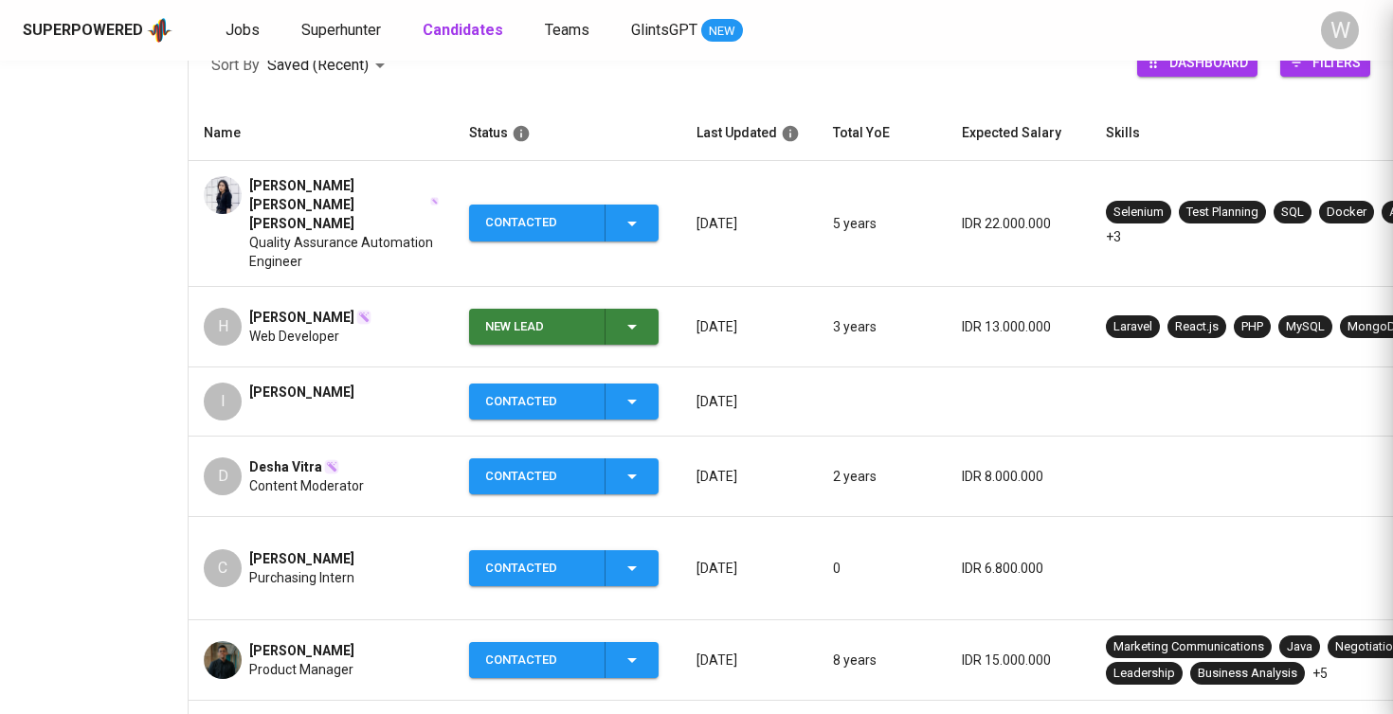
scroll to position [0, 0]
click at [347, 34] on span "Superhunter" at bounding box center [341, 30] width 80 height 18
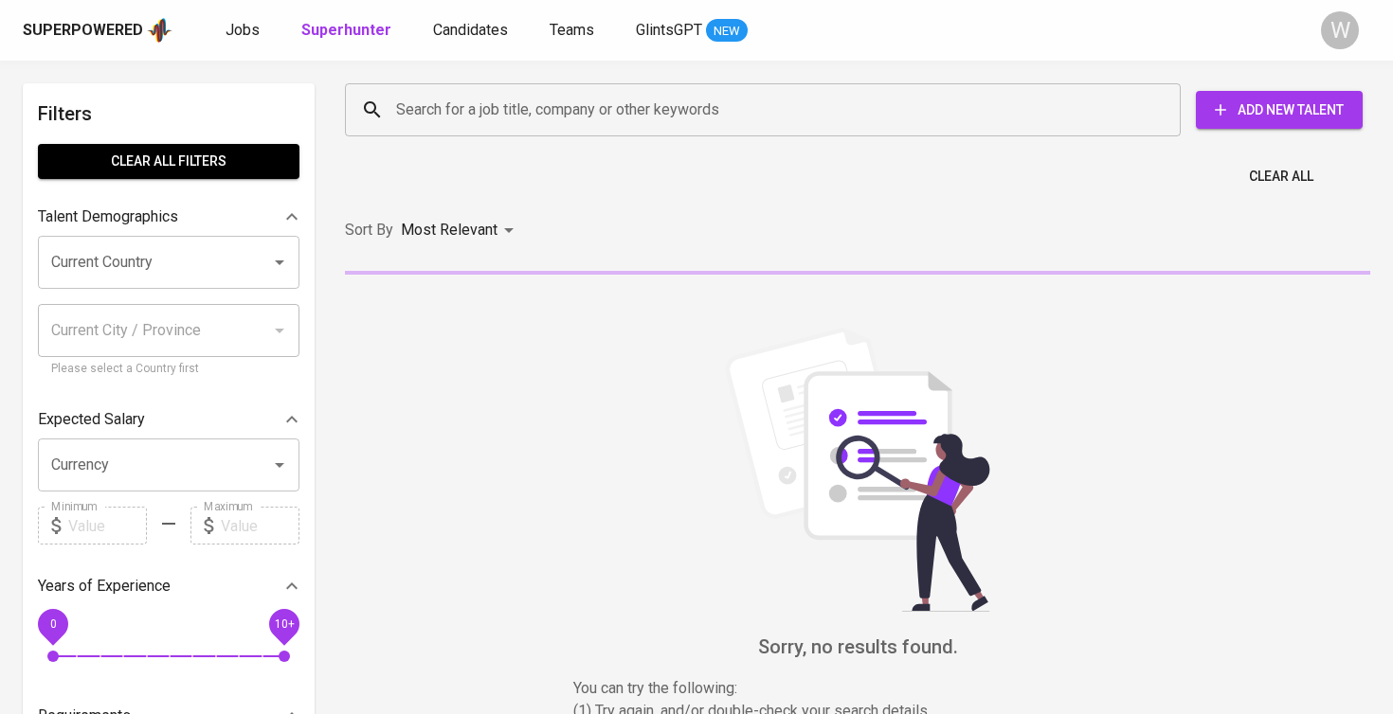
click at [458, 101] on input "Search for a job title, company or other keywords" at bounding box center [767, 110] width 752 height 36
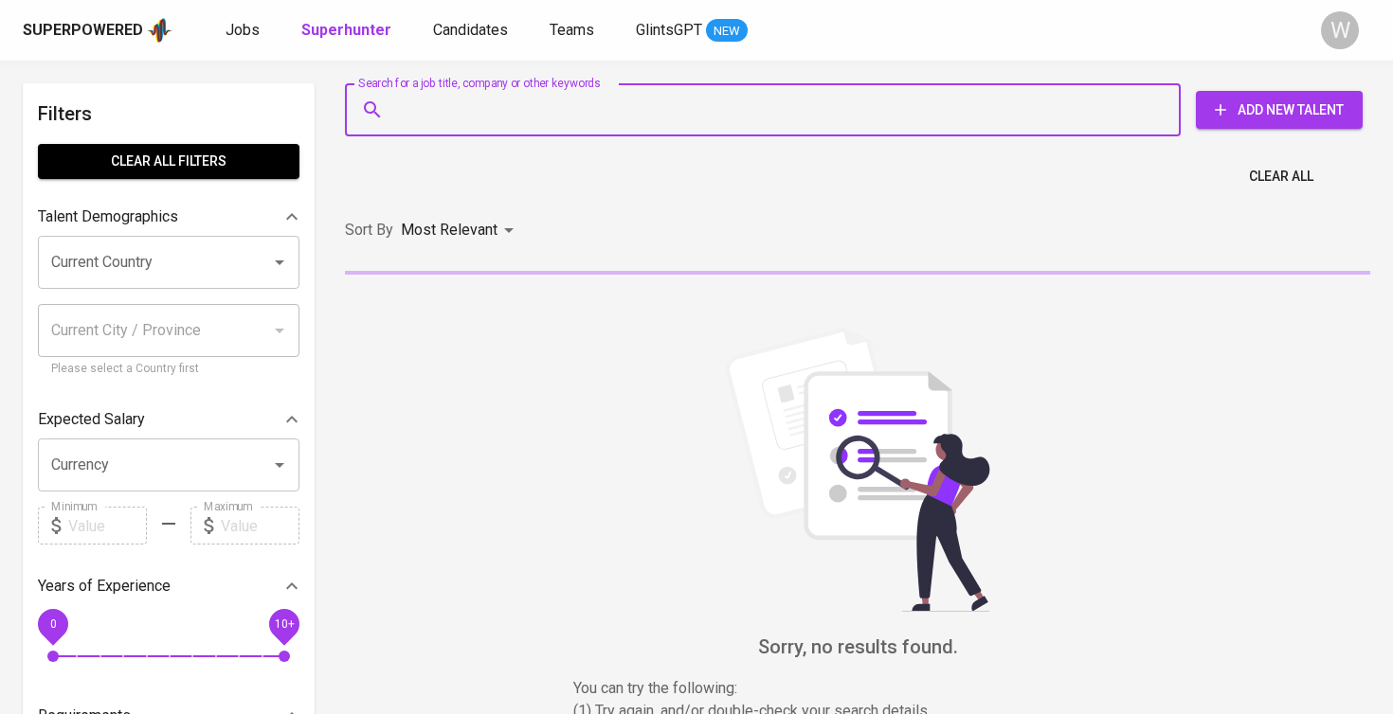
paste input "rojiellandi@yahoo.co"
type input "rojiellandi@yahoo.co"
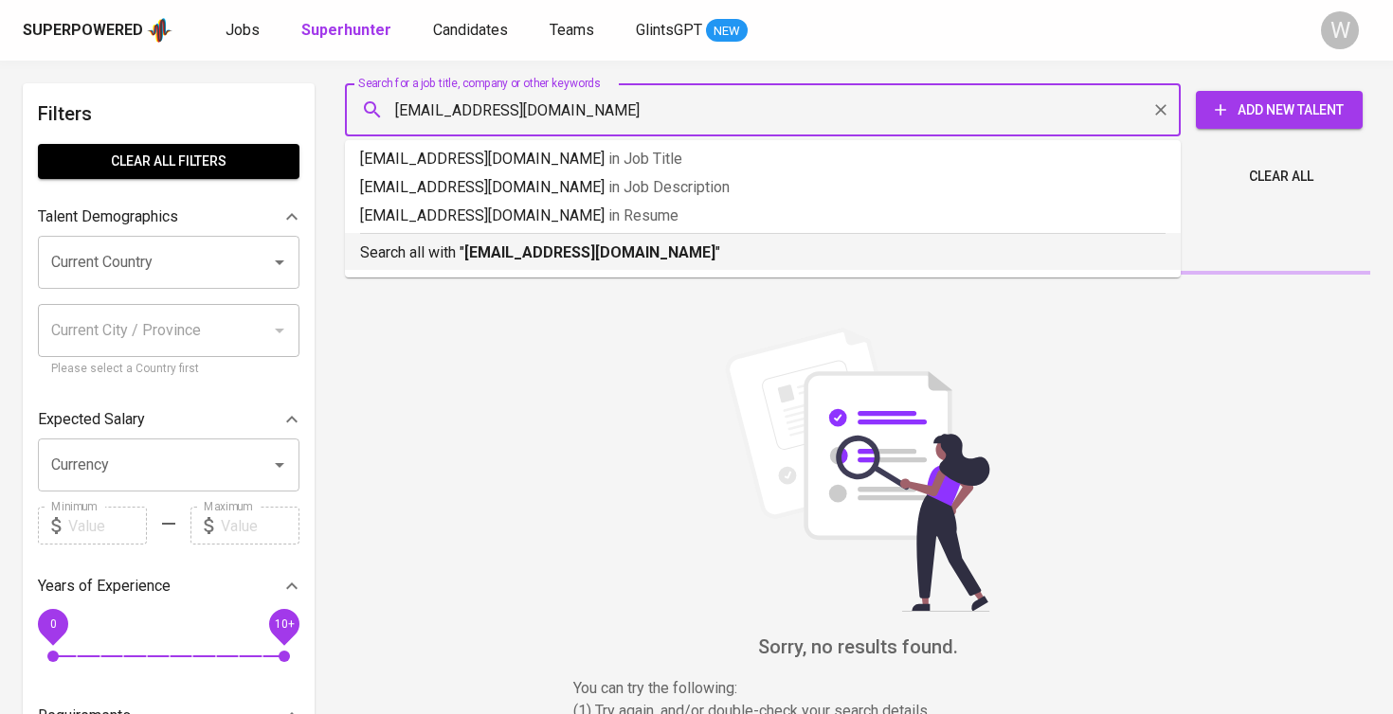
click at [490, 257] on b "rojiellandi@yahoo.co" at bounding box center [589, 252] width 251 height 18
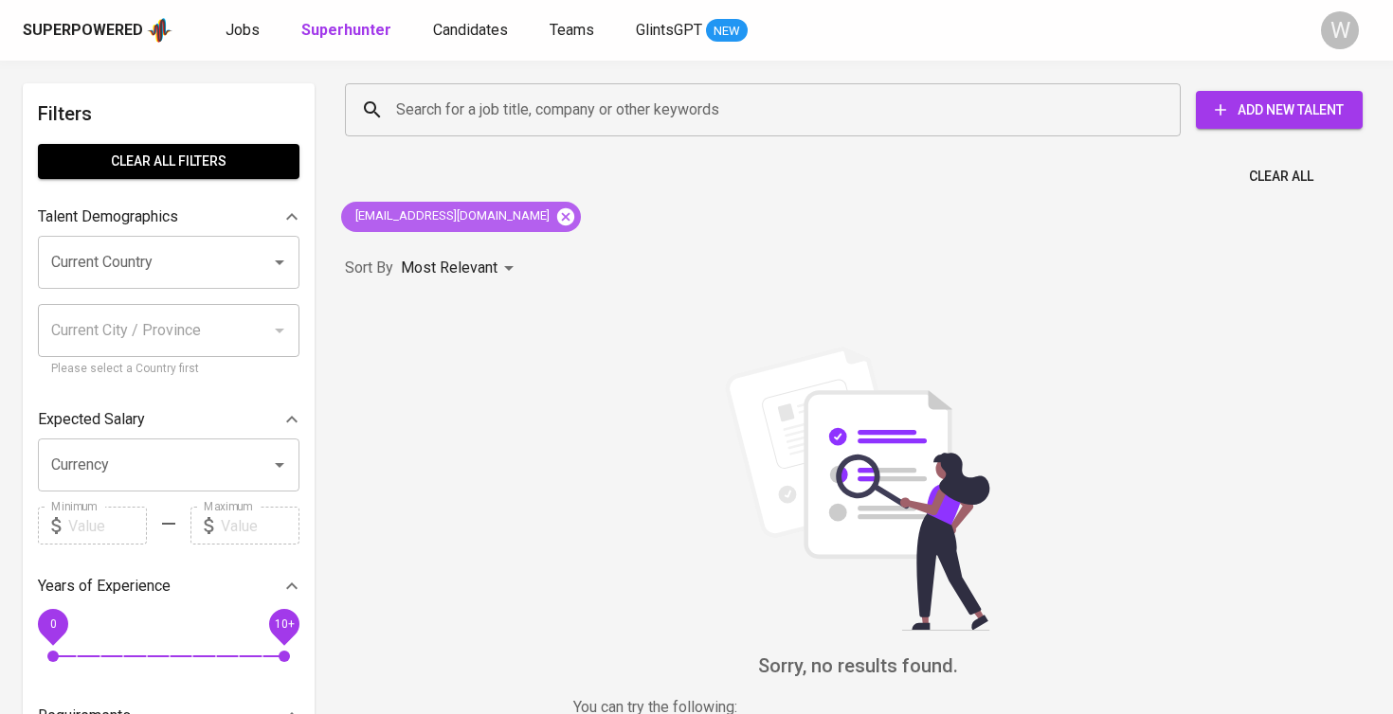
click at [557, 217] on icon at bounding box center [565, 215] width 17 height 17
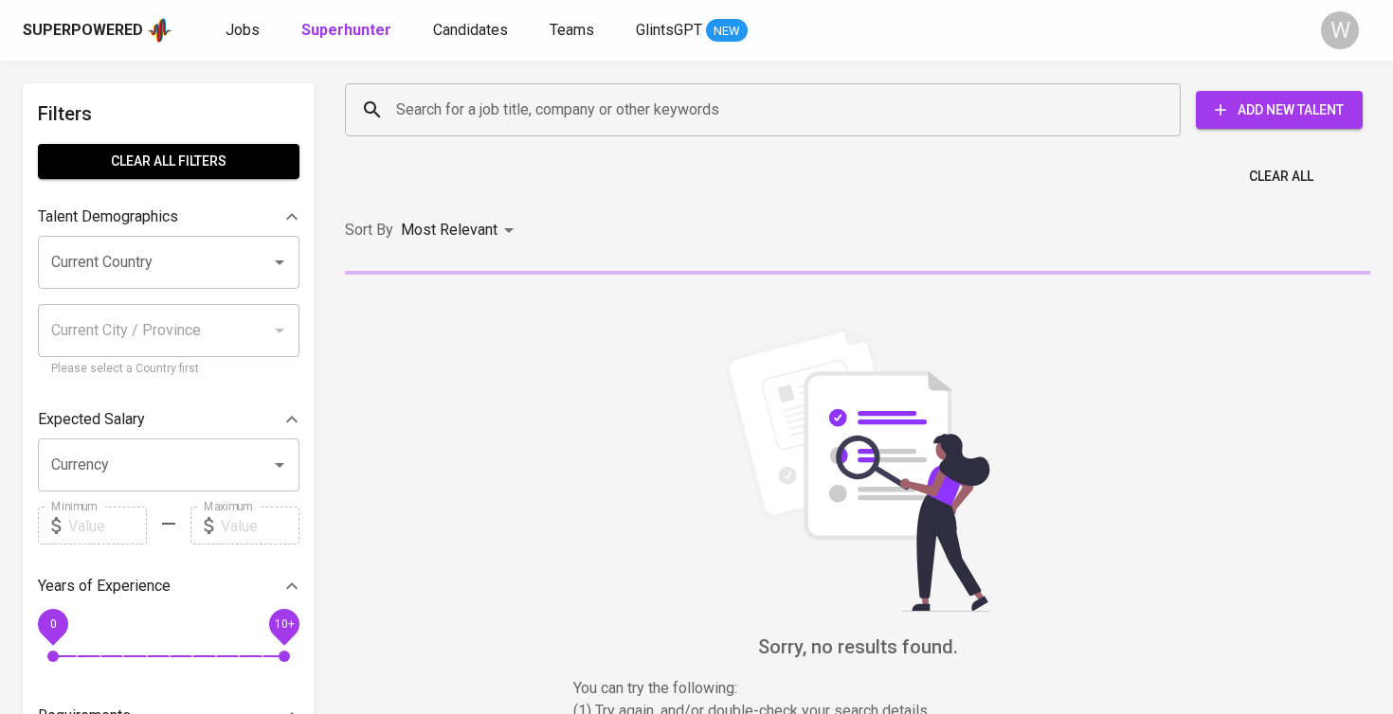
click at [490, 110] on input "Search for a job title, company or other keywords" at bounding box center [767, 110] width 752 height 36
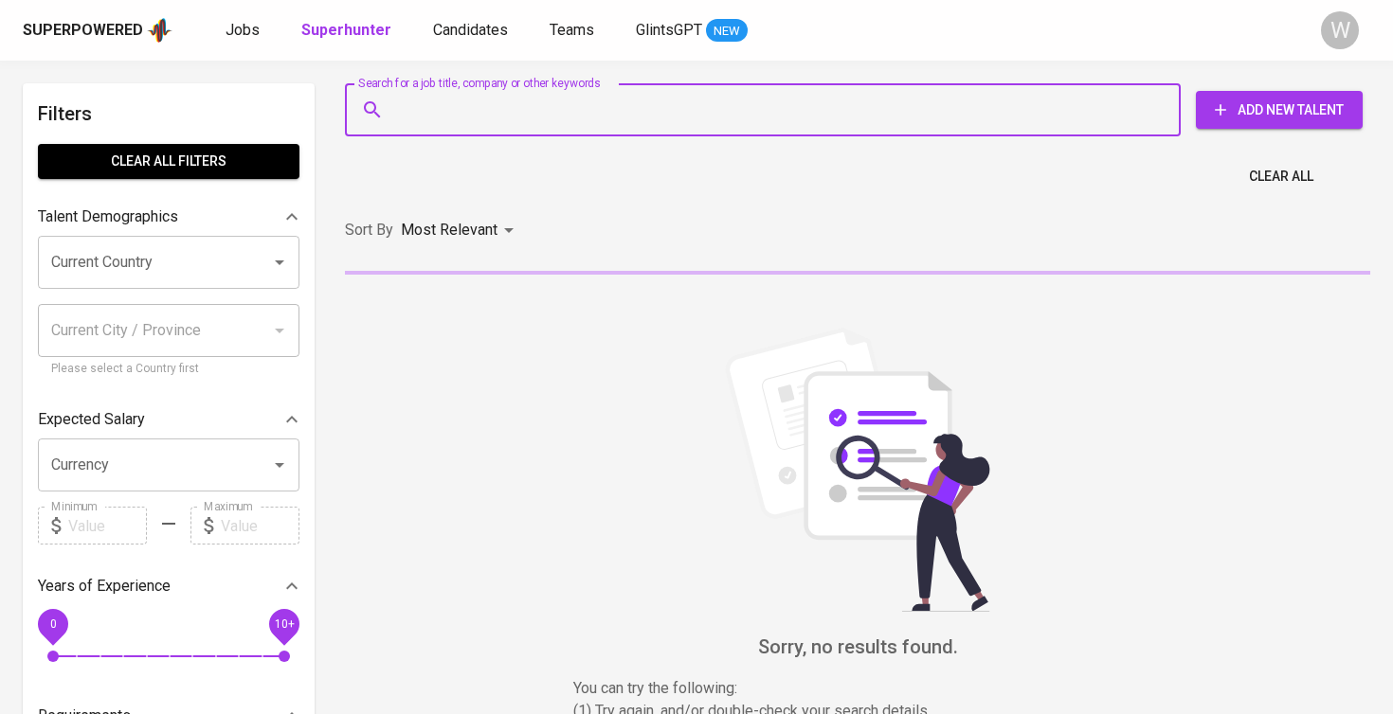
paste input "rojiellandi@yahoo.co"
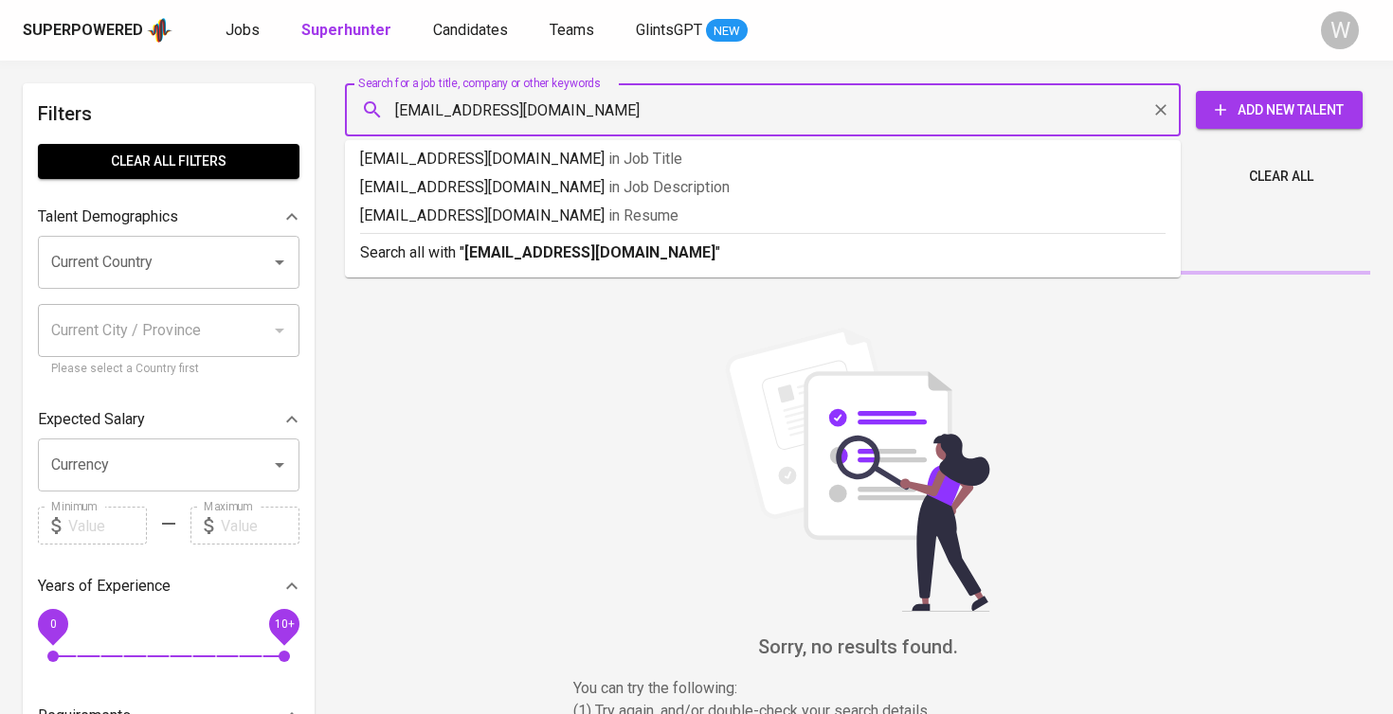
type input "rojiellandi@yahoo.com"
click at [566, 258] on b "rojiellandi@yahoo.com" at bounding box center [589, 252] width 251 height 18
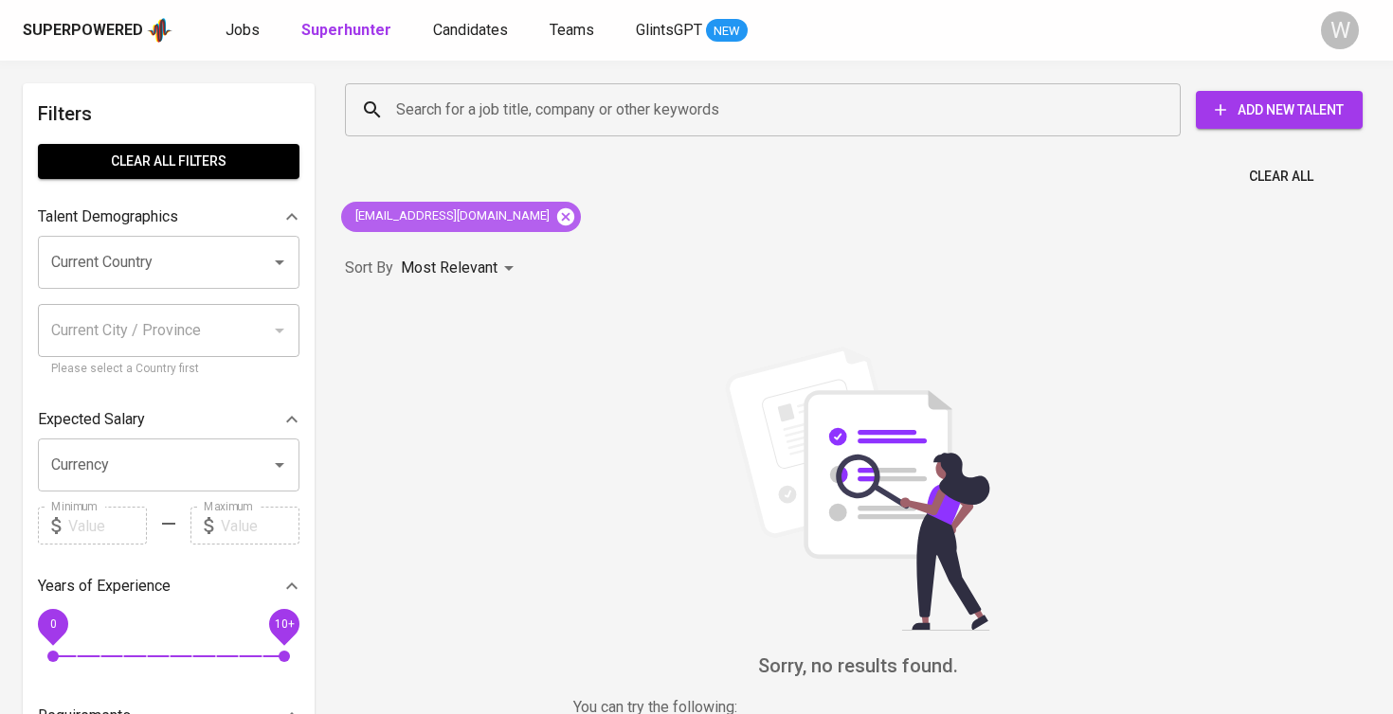
click at [557, 214] on icon at bounding box center [565, 215] width 17 height 17
